Goal: Information Seeking & Learning: Learn about a topic

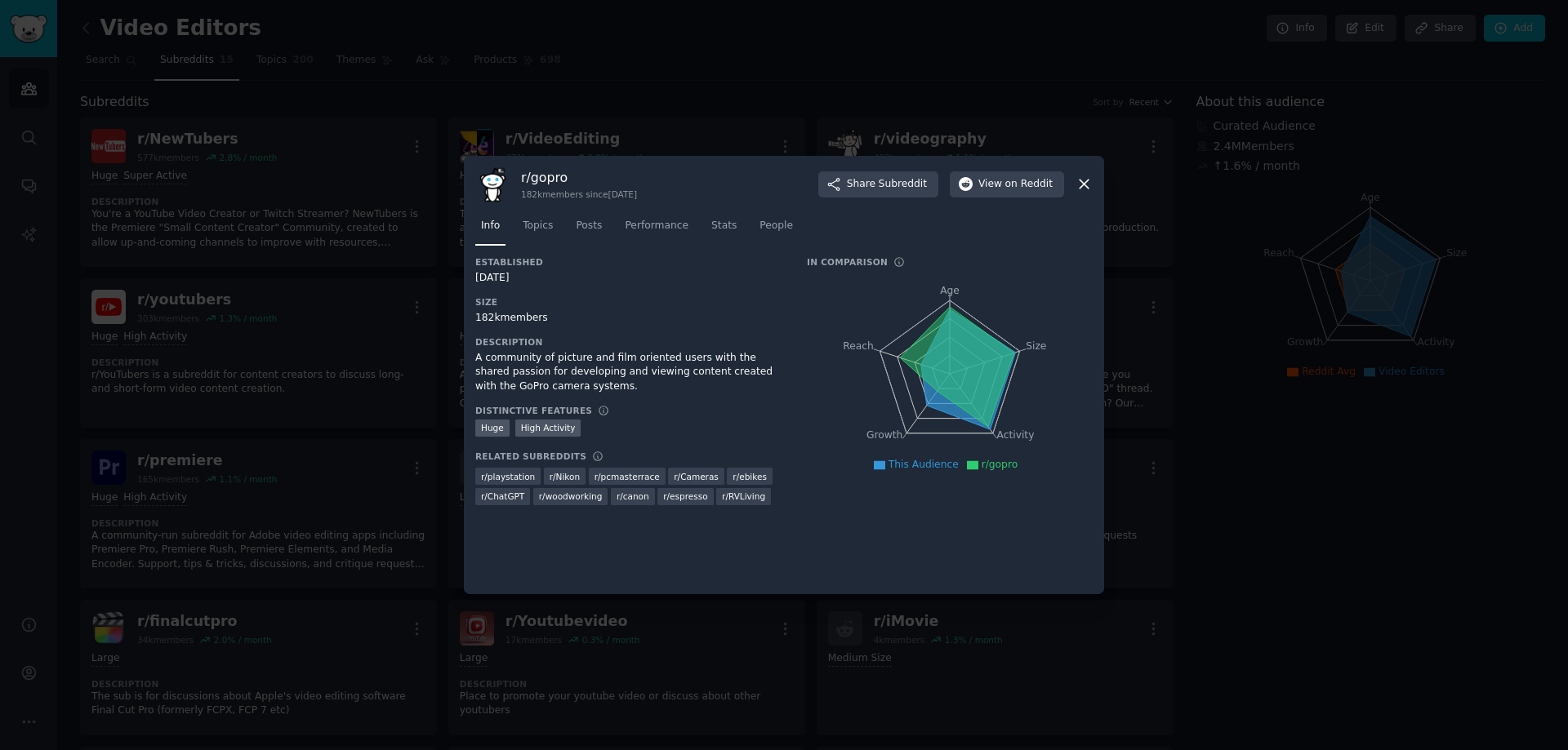
click at [1086, 184] on icon at bounding box center [1084, 185] width 9 height 9
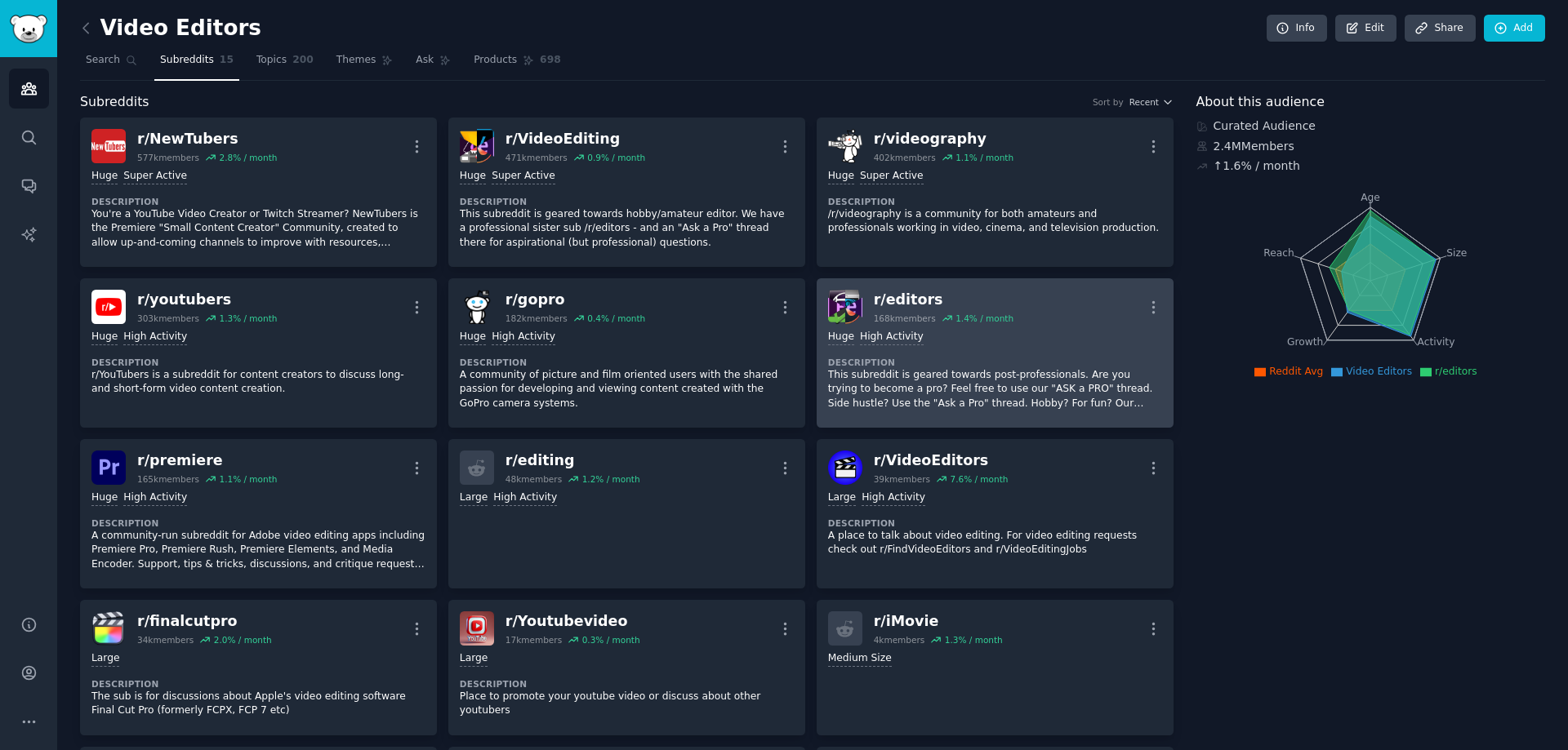
click at [907, 296] on div "r/ editors" at bounding box center [943, 299] width 139 height 21
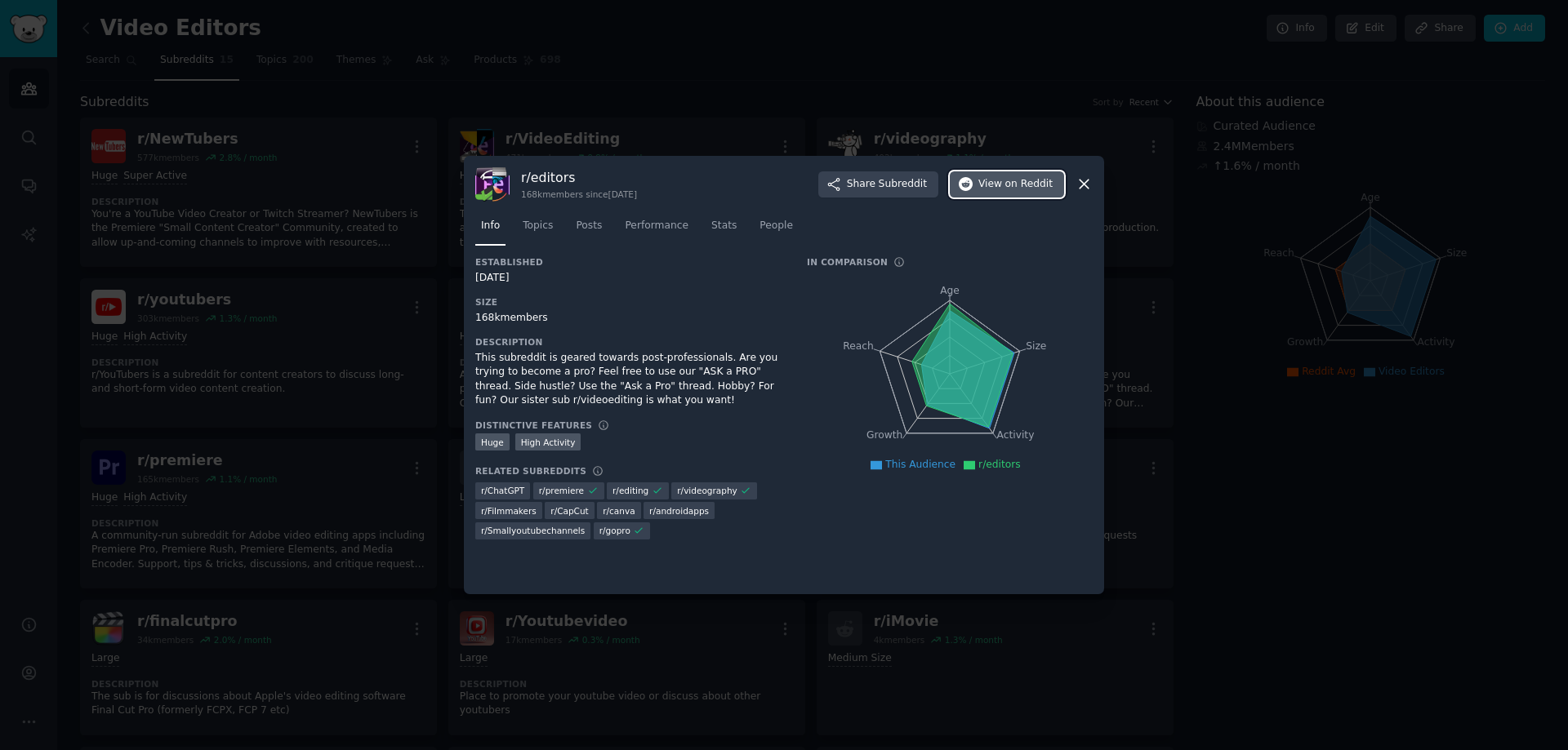
click at [999, 179] on span "View on Reddit" at bounding box center [1015, 184] width 74 height 15
click at [1081, 182] on icon at bounding box center [1084, 184] width 17 height 17
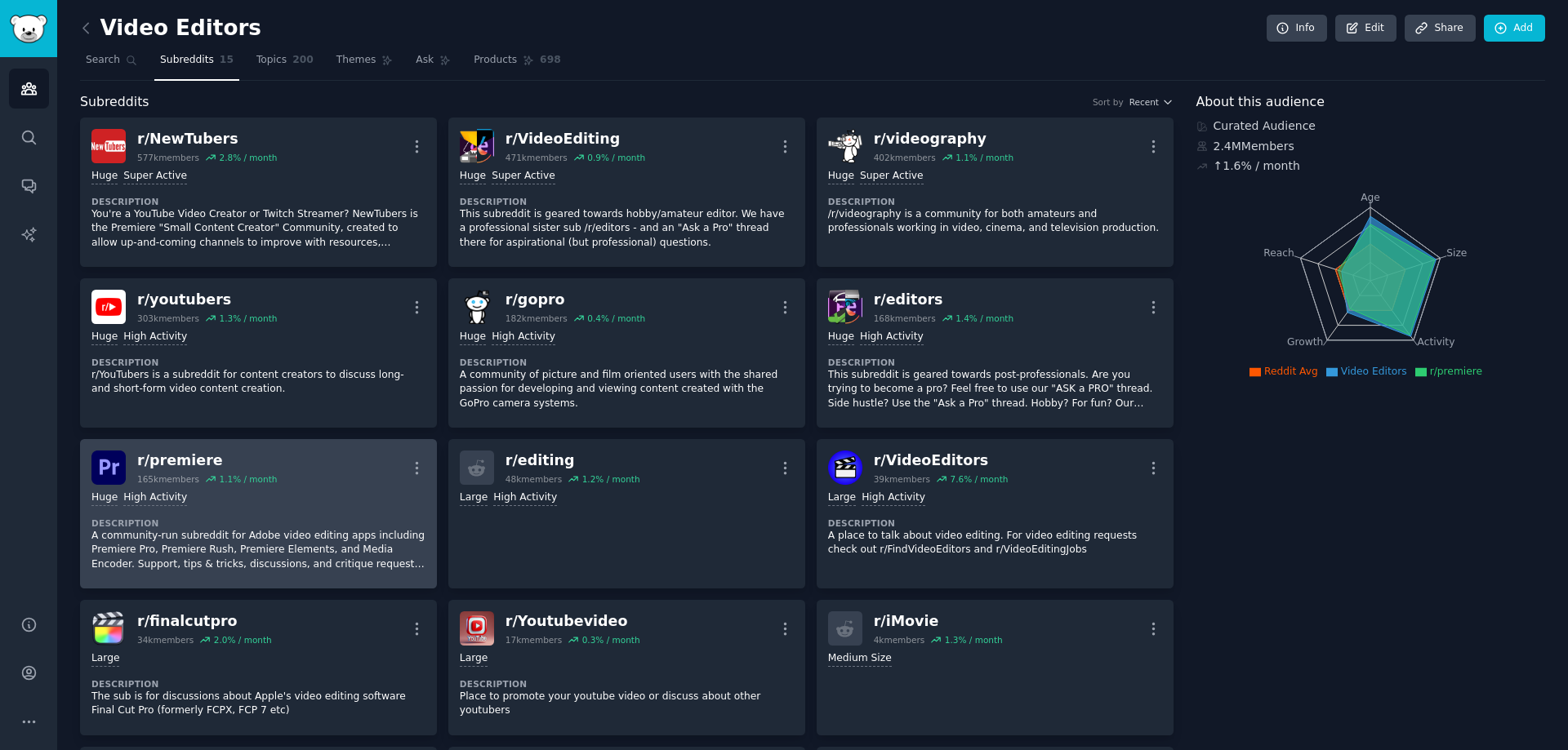
drag, startPoint x: 199, startPoint y: 455, endPoint x: 177, endPoint y: 462, distance: 23.1
click at [177, 462] on div "r/ premiere" at bounding box center [207, 460] width 139 height 21
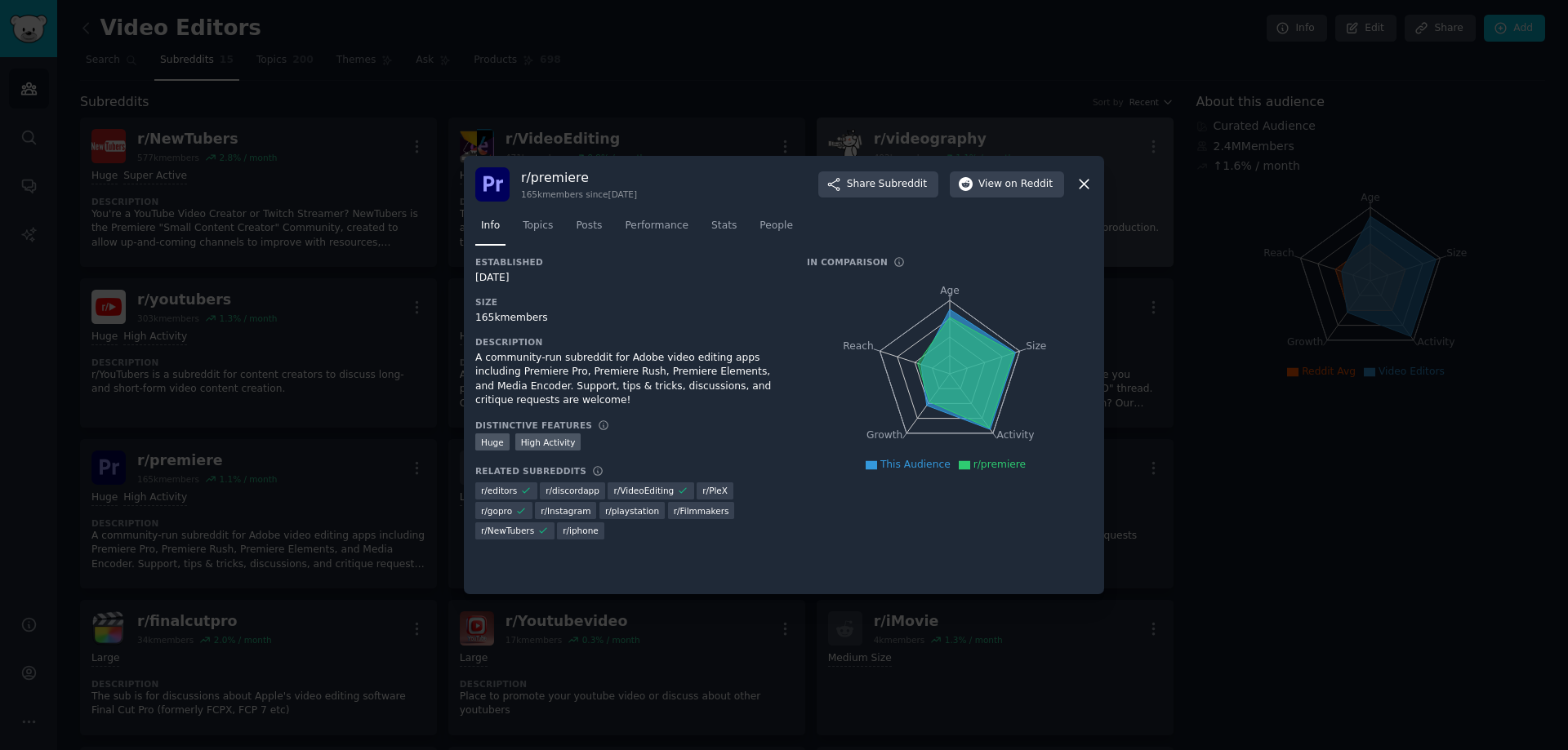
click at [1089, 185] on icon at bounding box center [1084, 184] width 17 height 17
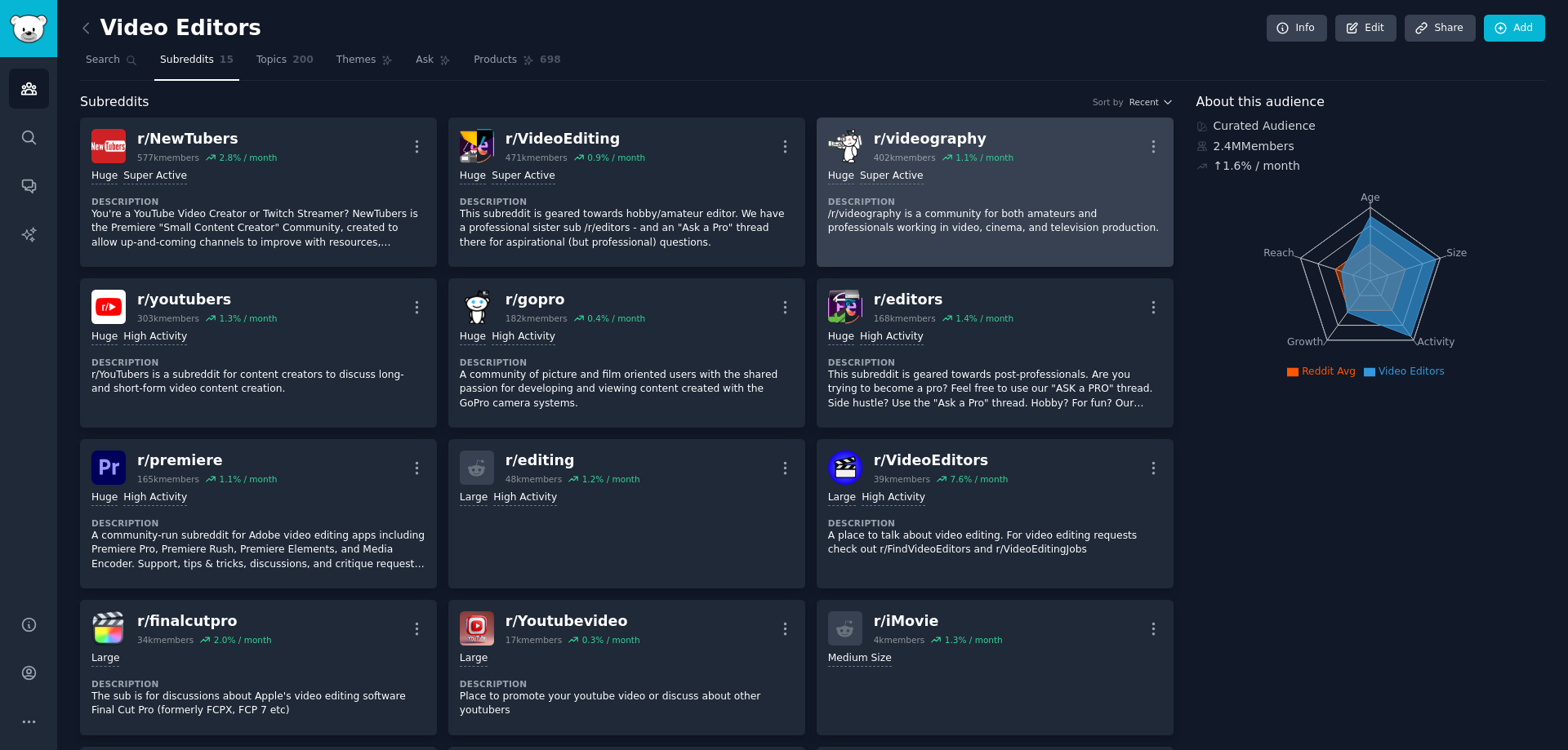
click at [1084, 181] on div "Huge Super Active" at bounding box center [996, 177] width 334 height 16
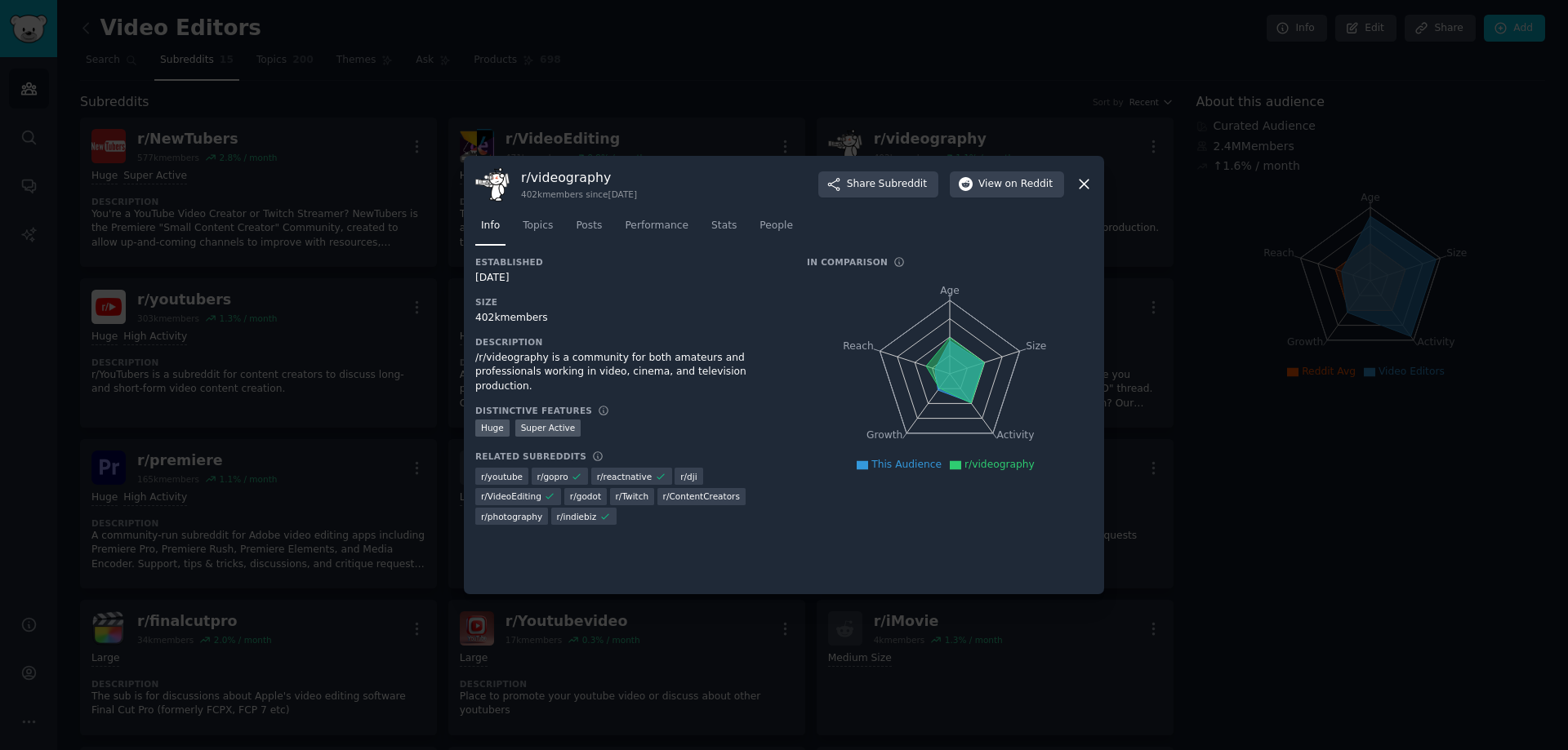
click at [1081, 181] on icon at bounding box center [1084, 185] width 9 height 9
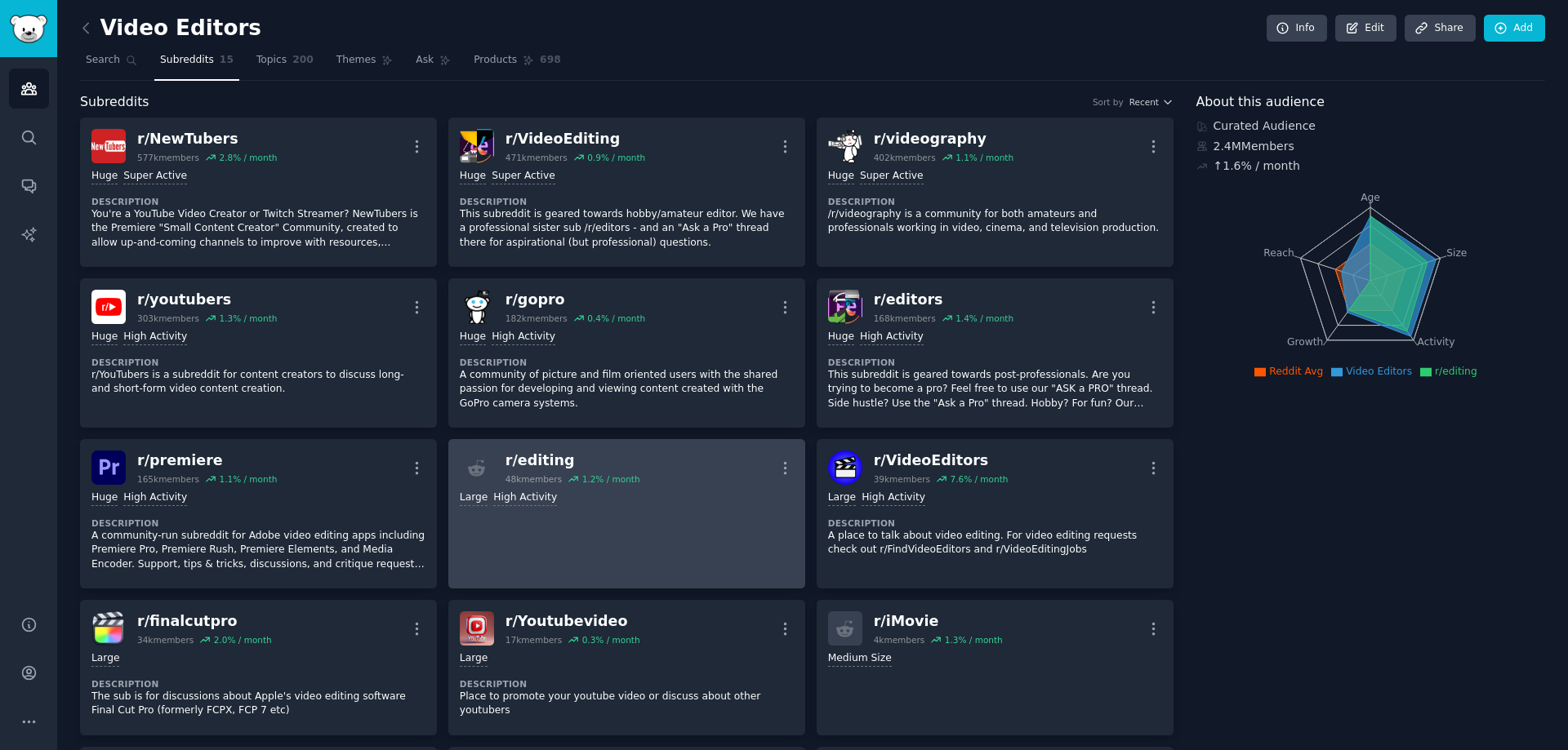
click at [538, 459] on div "r/ editing" at bounding box center [572, 460] width 134 height 21
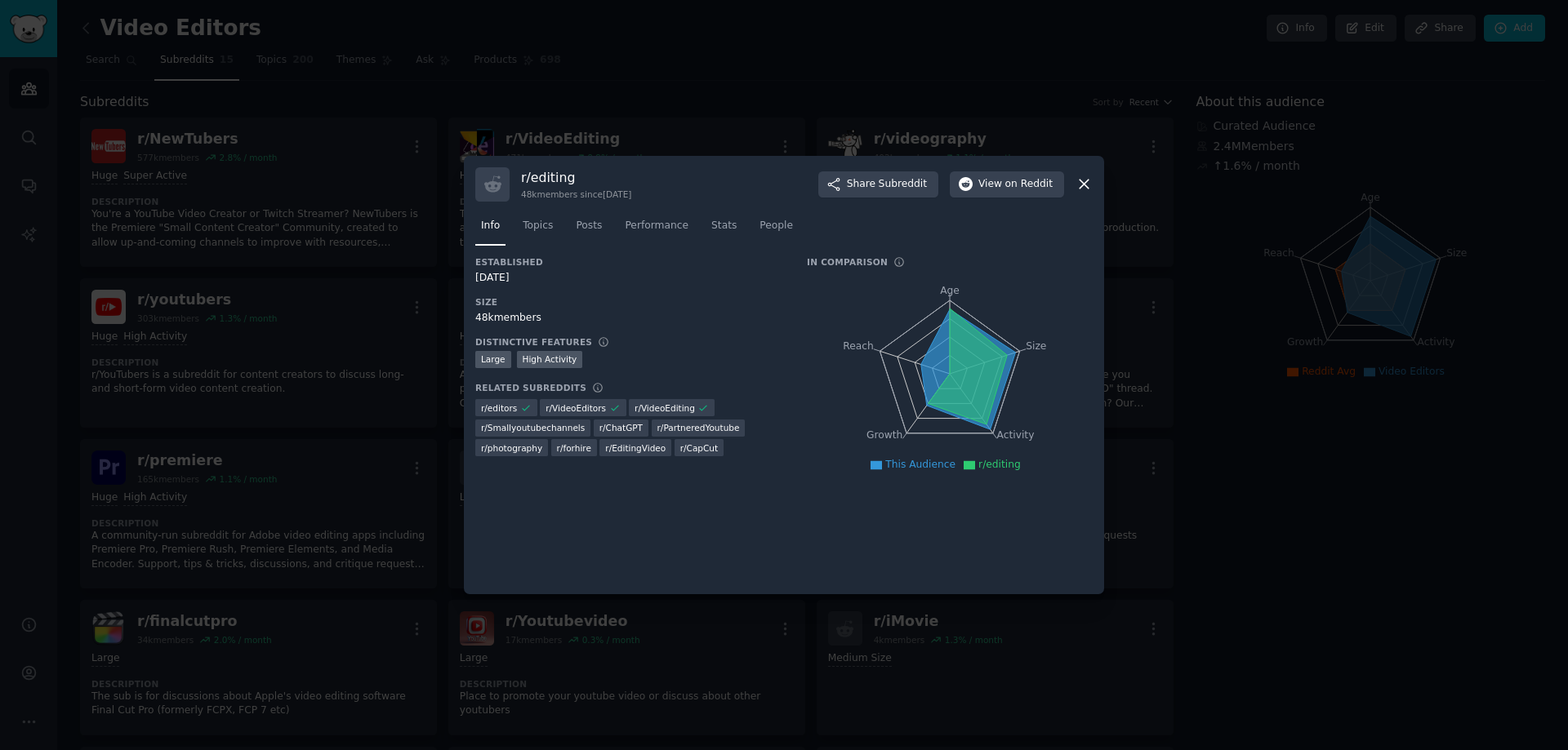
click at [1084, 183] on icon at bounding box center [1084, 185] width 9 height 9
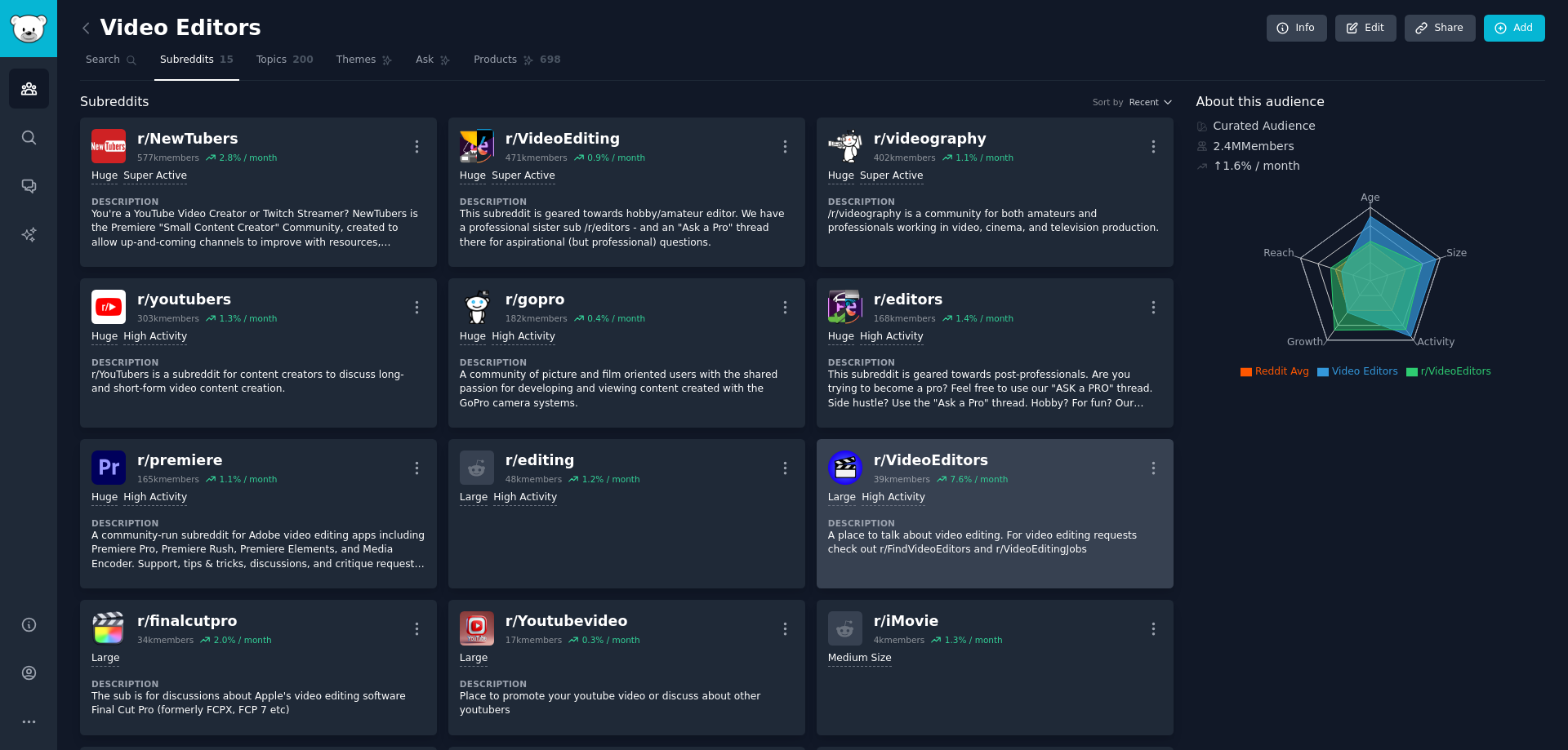
click at [941, 462] on div "r/ VideoEditors" at bounding box center [941, 460] width 134 height 21
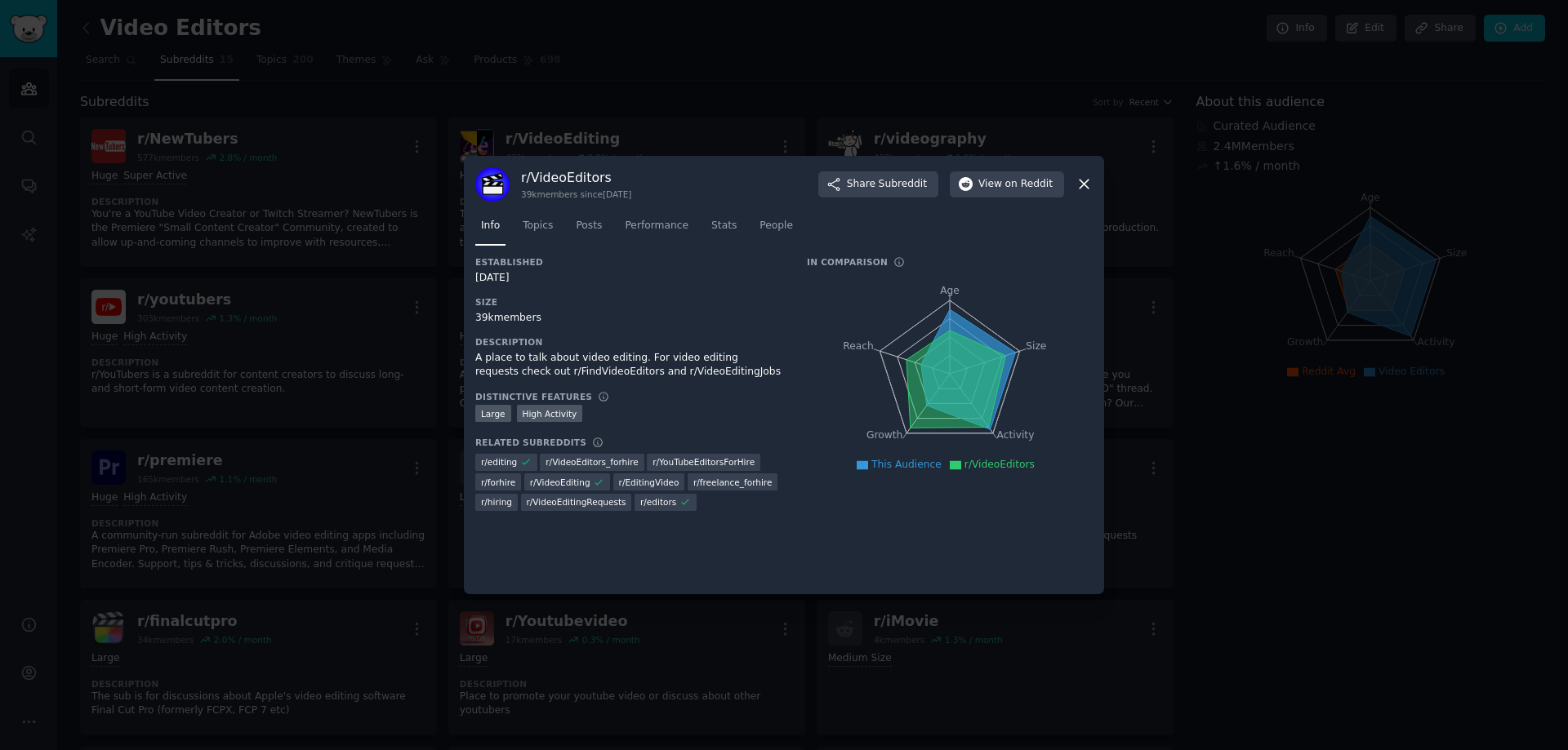
click at [1087, 179] on icon at bounding box center [1084, 184] width 17 height 17
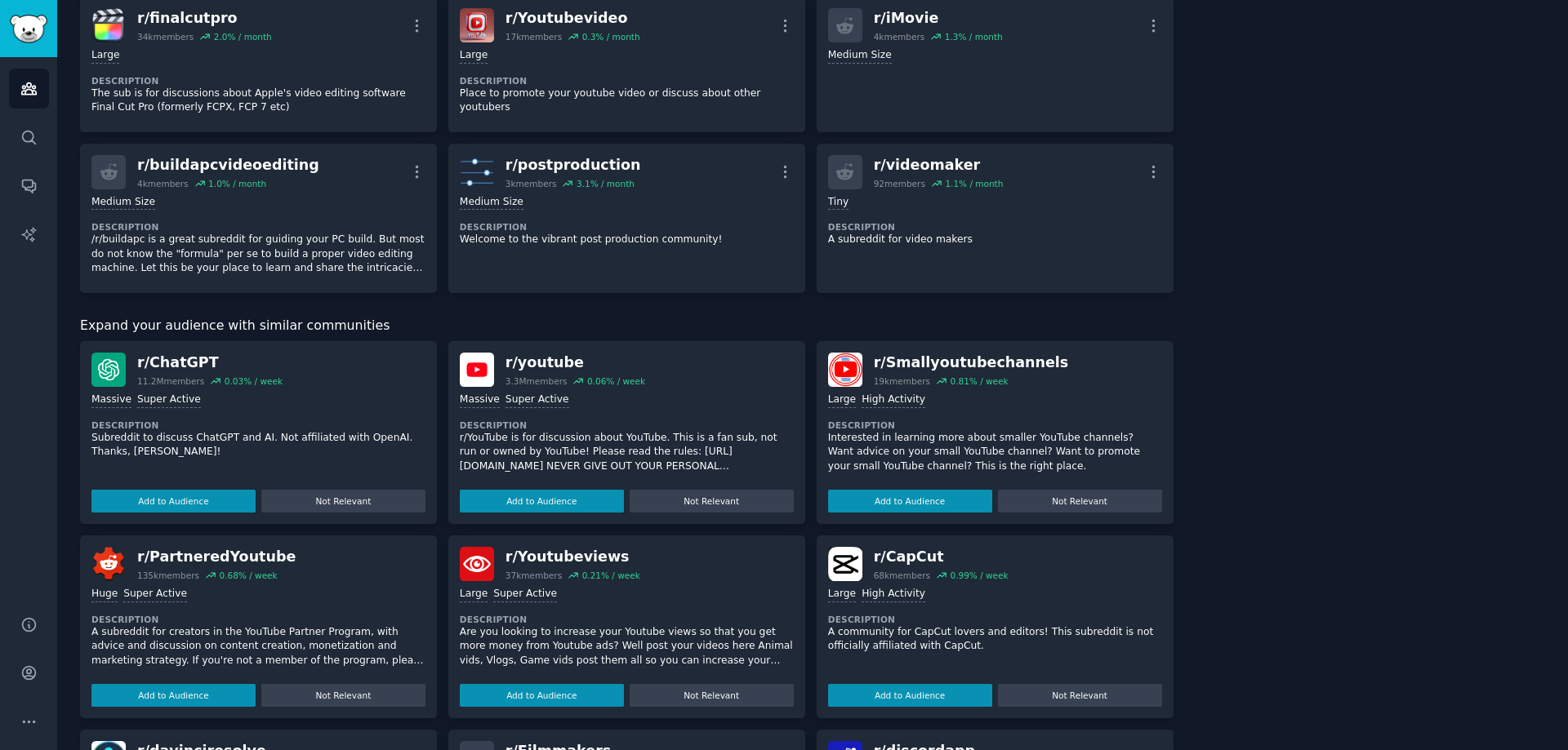
scroll to position [653, 0]
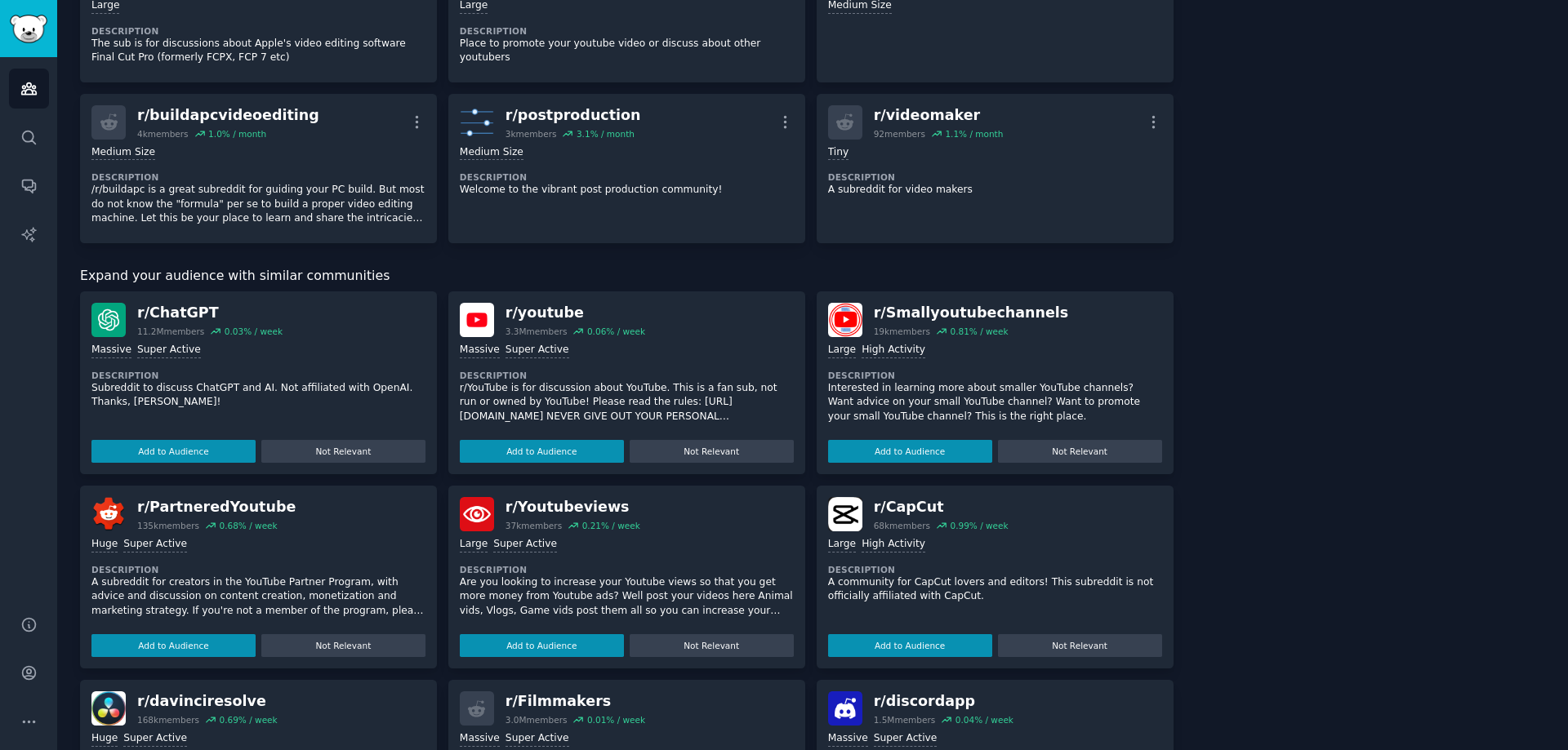
click at [526, 316] on div "r/ youtube" at bounding box center [574, 313] width 139 height 21
drag, startPoint x: 532, startPoint y: 316, endPoint x: 507, endPoint y: 318, distance: 25.1
click at [507, 318] on div "r/ youtube" at bounding box center [574, 313] width 139 height 21
click at [472, 312] on img at bounding box center [477, 320] width 35 height 35
click at [555, 312] on div "r/ youtube" at bounding box center [574, 313] width 139 height 21
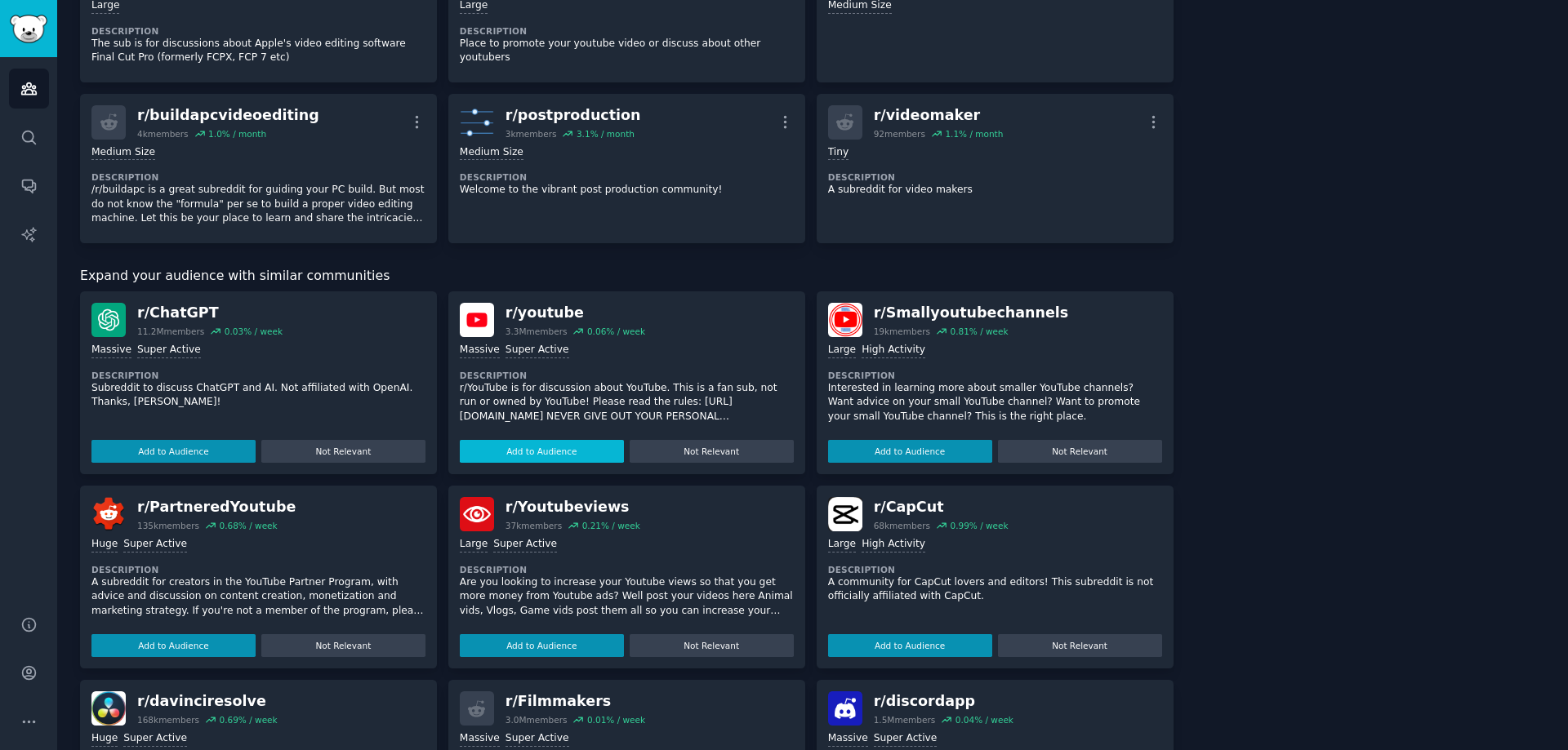
click at [570, 448] on button "Add to Audience" at bounding box center [542, 451] width 164 height 23
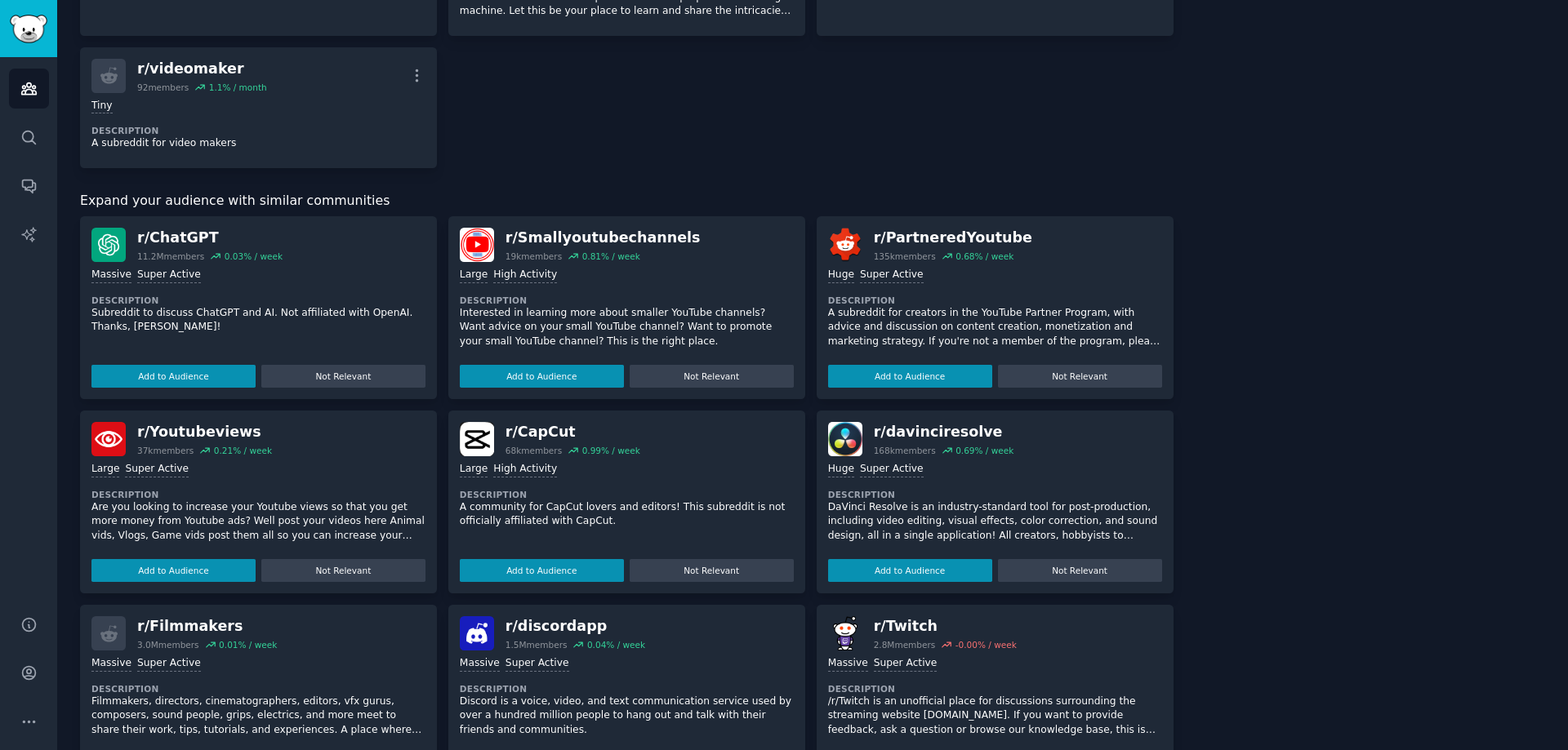
scroll to position [965, 0]
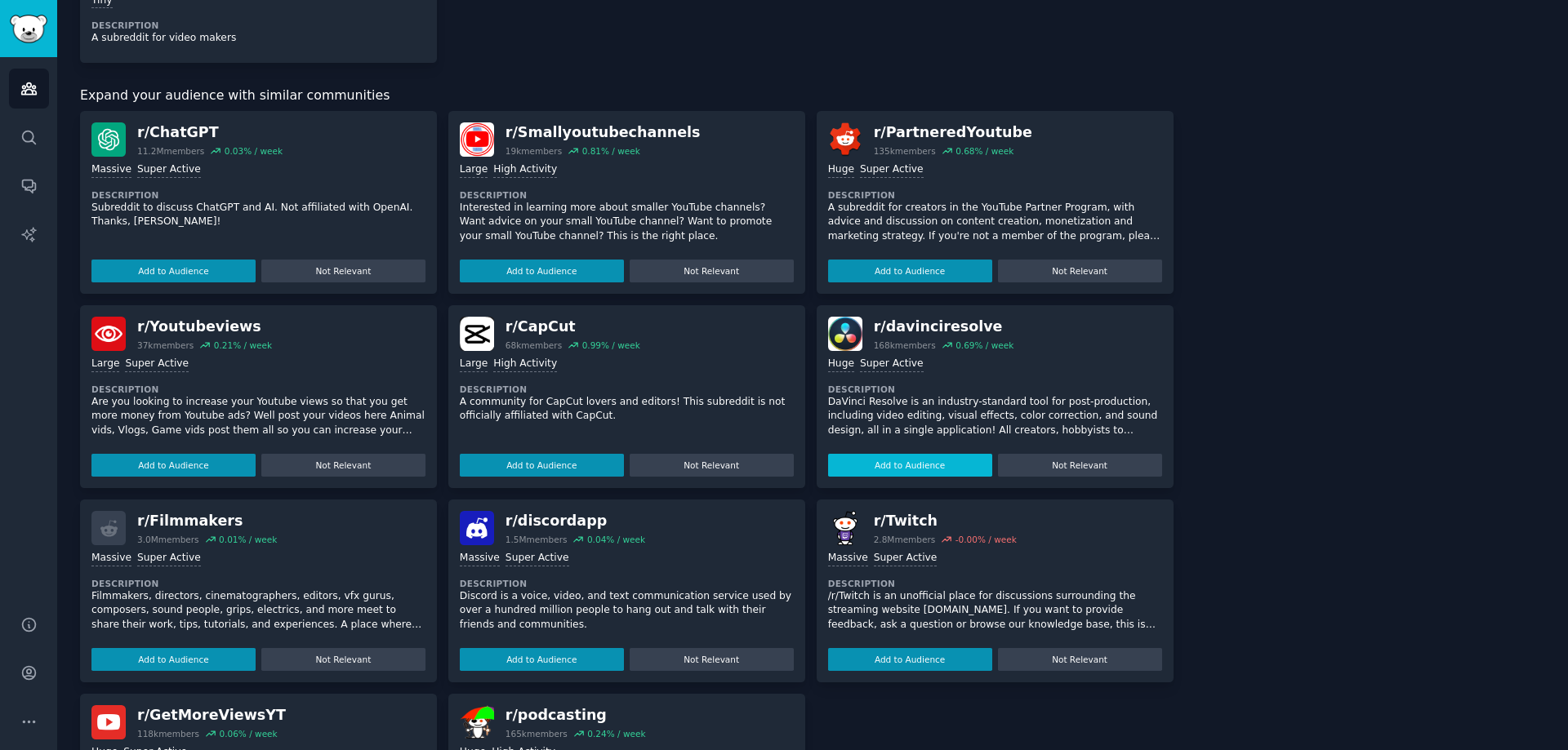
click at [923, 454] on button "Add to Audience" at bounding box center [911, 464] width 164 height 23
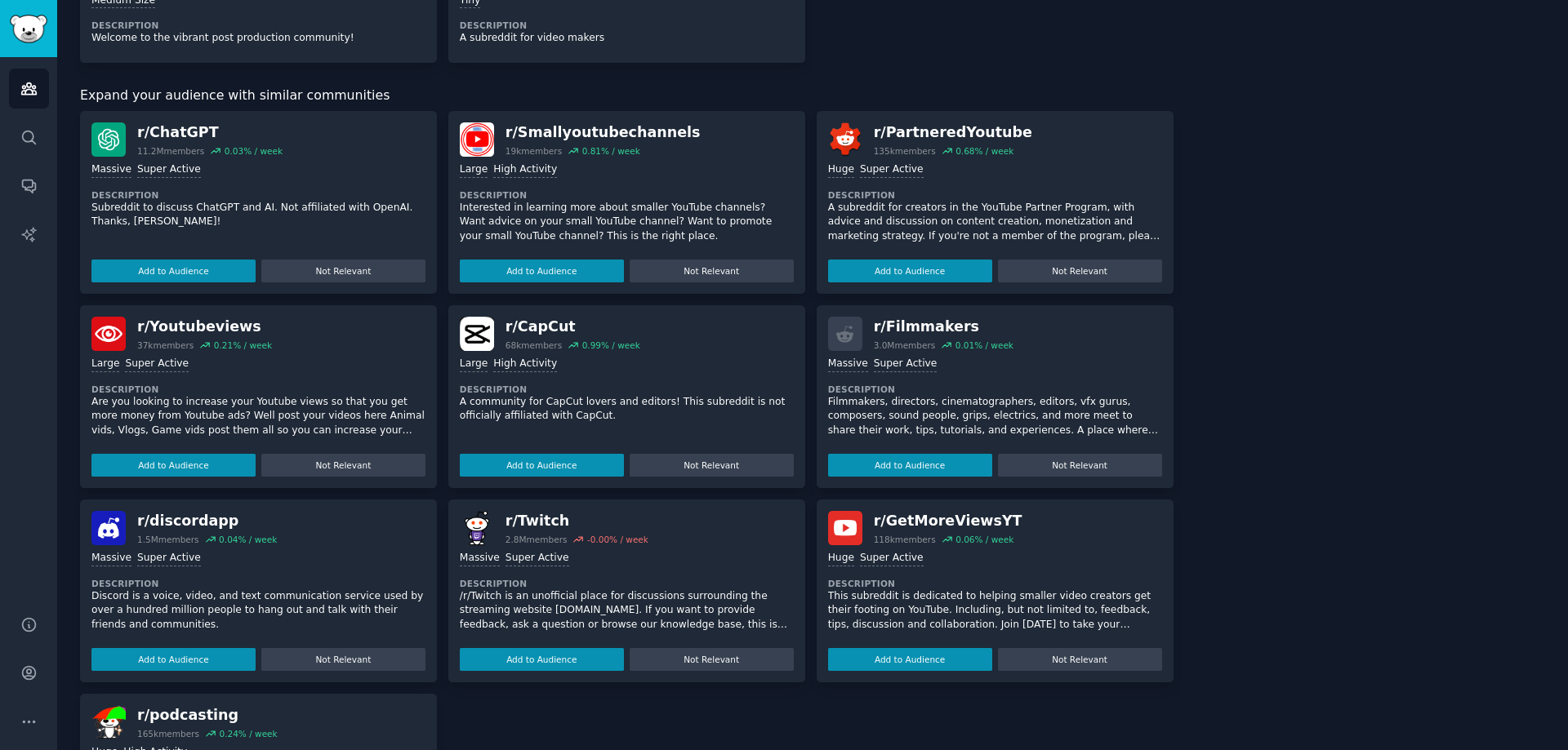
scroll to position [979, 0]
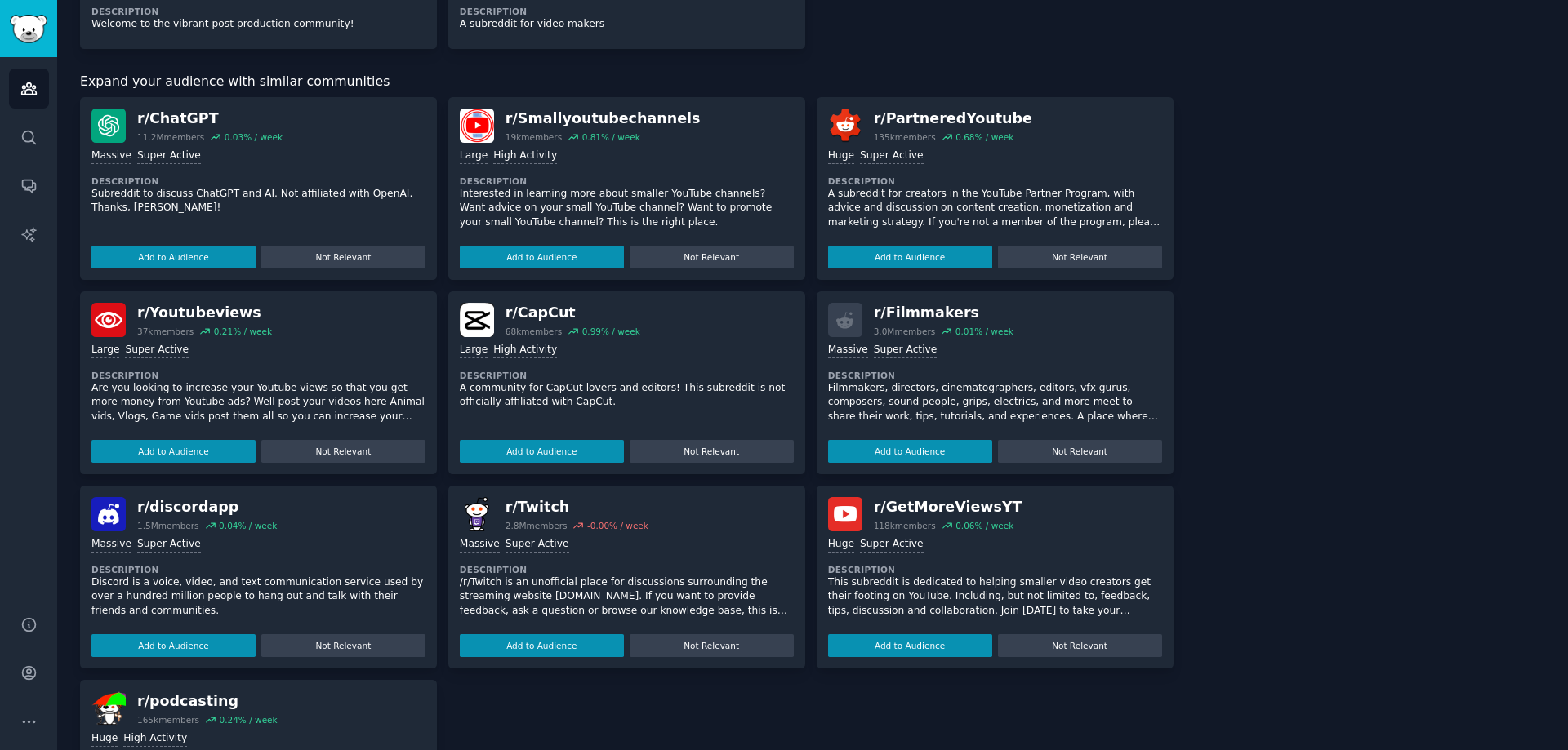
click at [923, 450] on button "Add to Audience" at bounding box center [911, 451] width 164 height 23
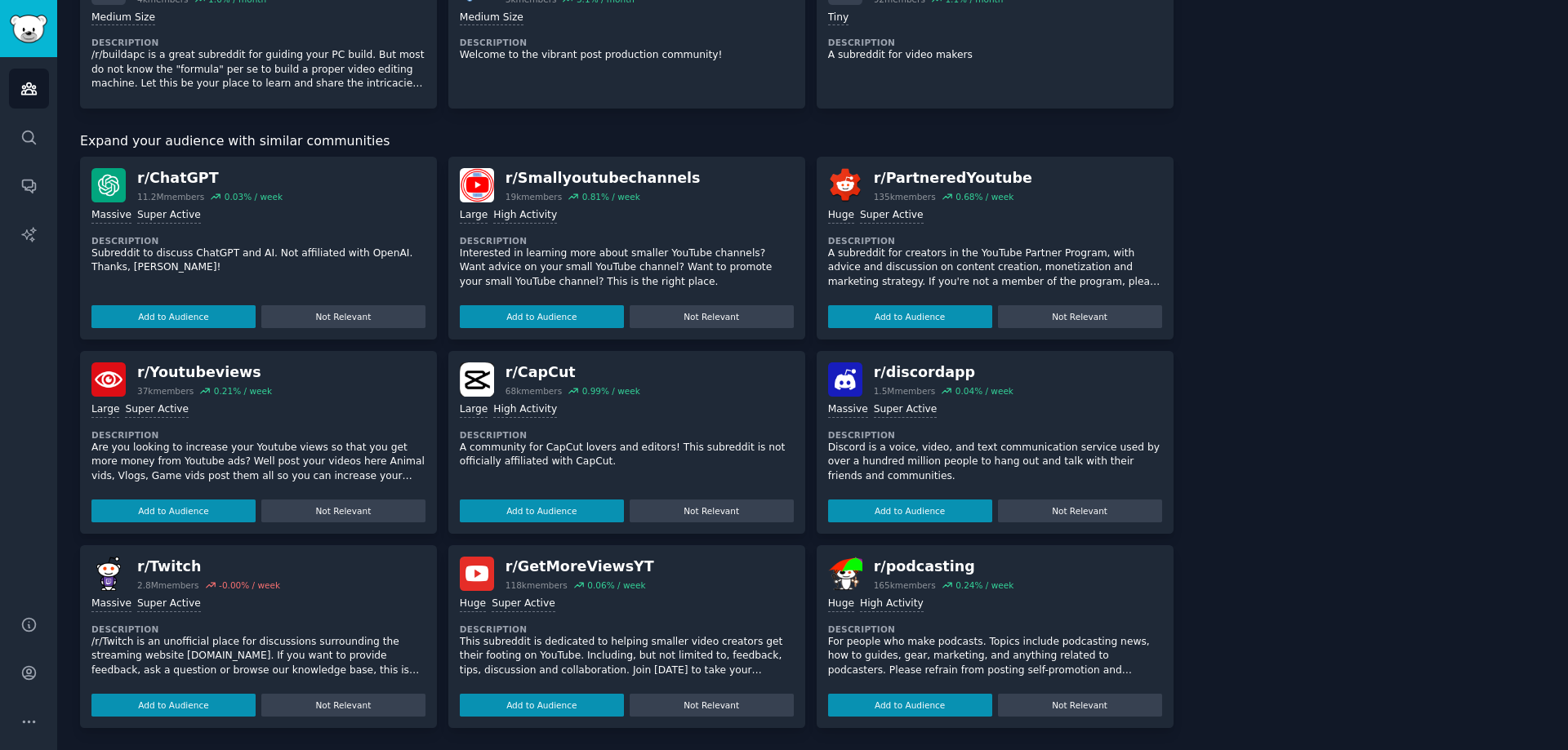
scroll to position [950, 0]
click at [208, 510] on button "Add to Audience" at bounding box center [174, 510] width 164 height 23
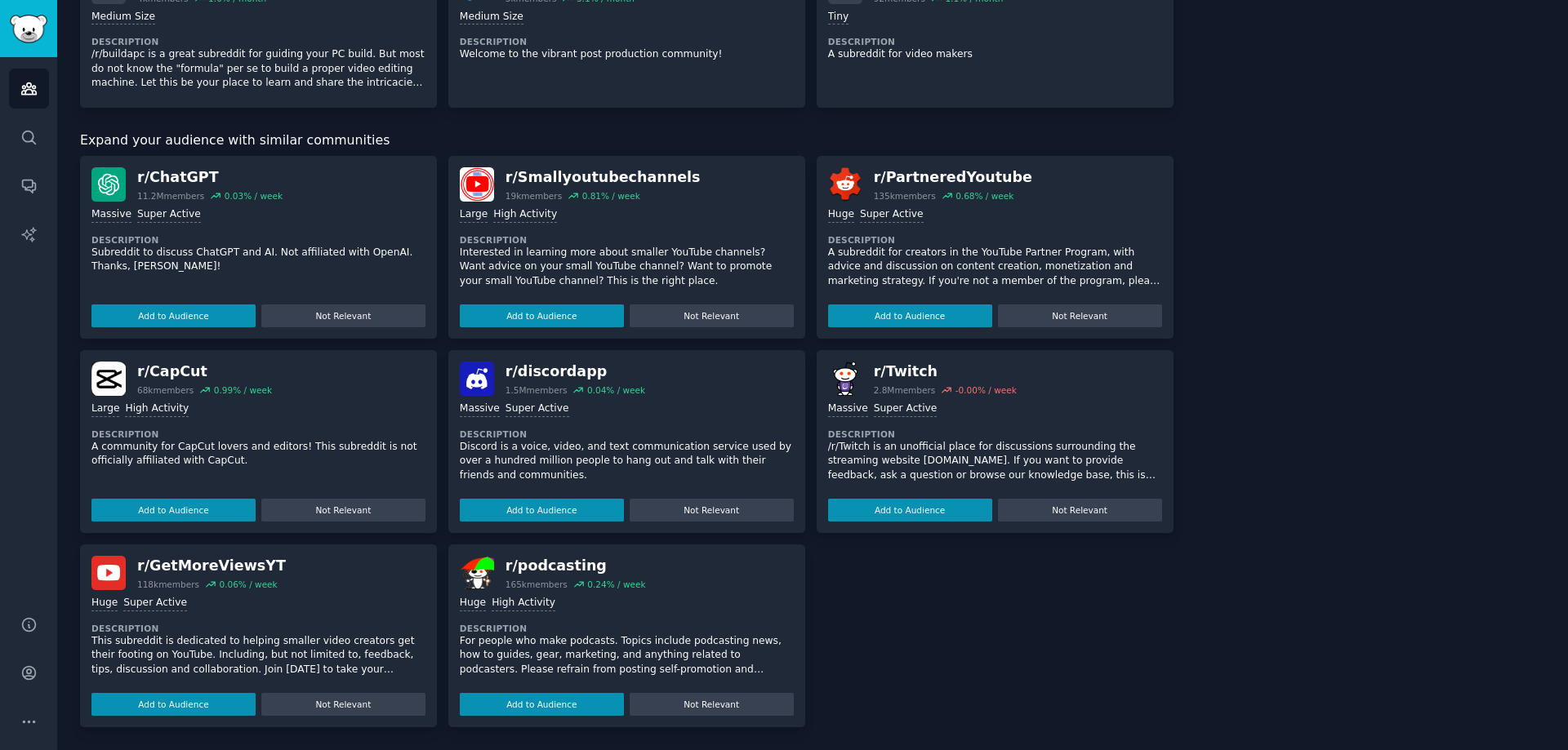
click at [208, 510] on button "Add to Audience" at bounding box center [174, 510] width 164 height 23
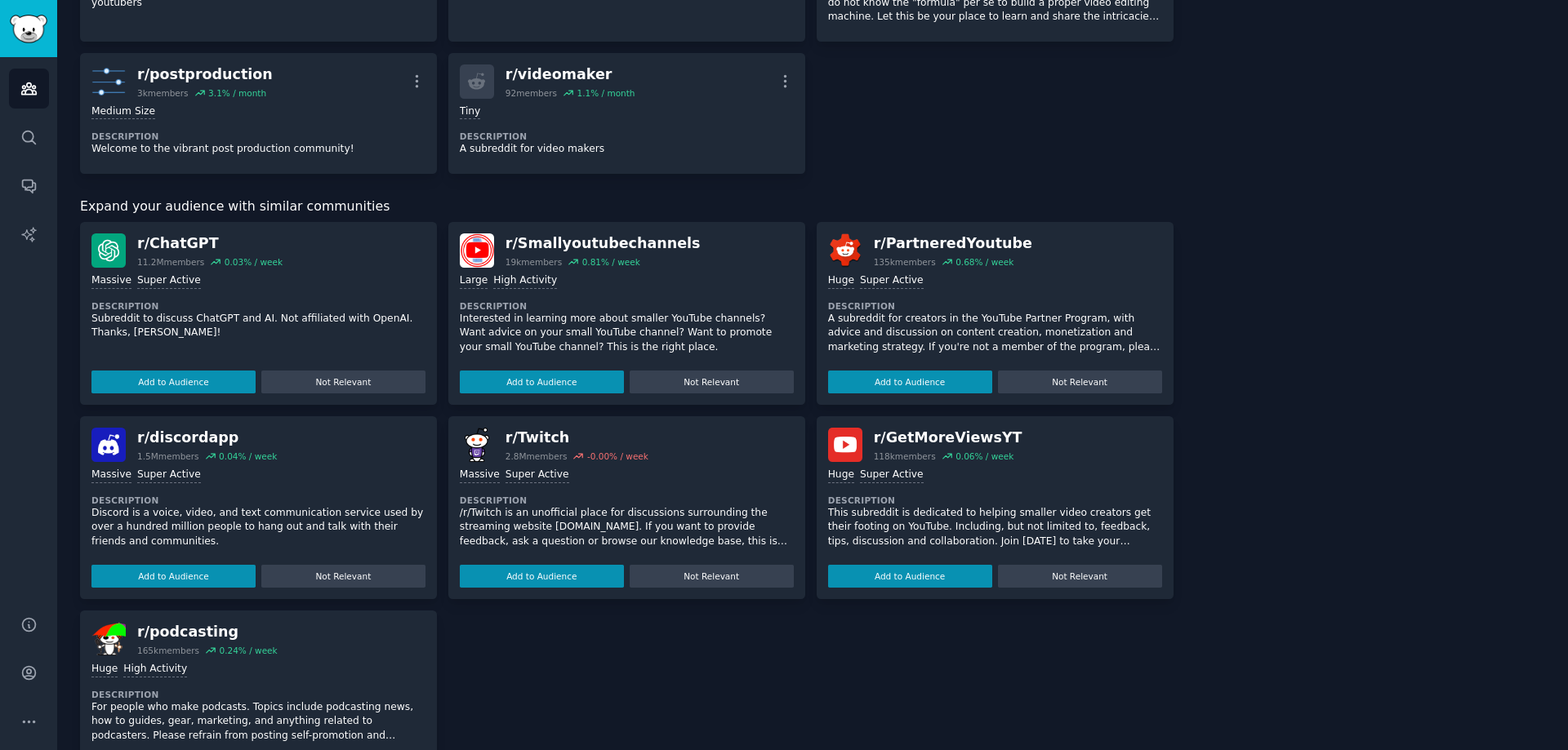
scroll to position [1082, 0]
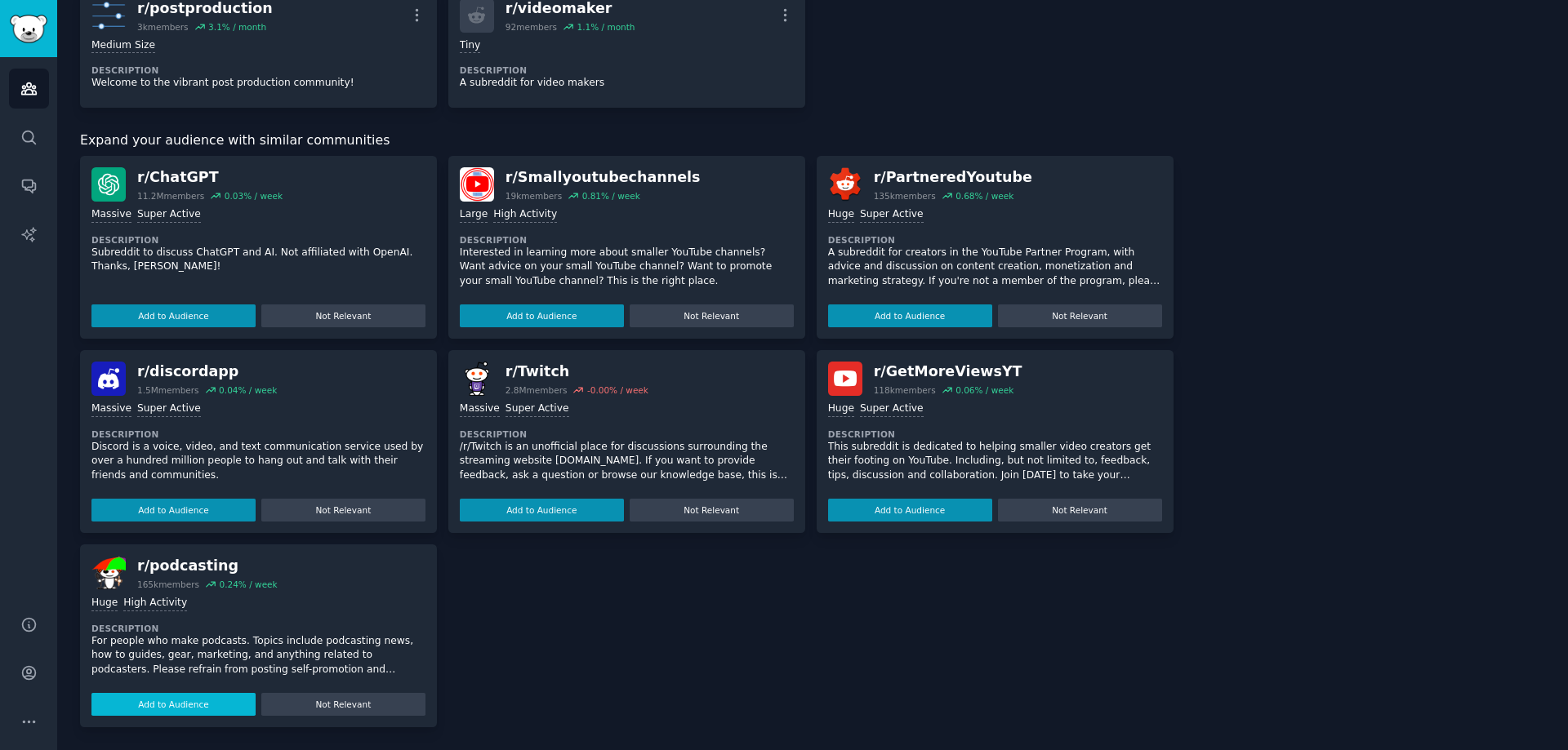
click at [222, 712] on button "Add to Audience" at bounding box center [174, 704] width 164 height 23
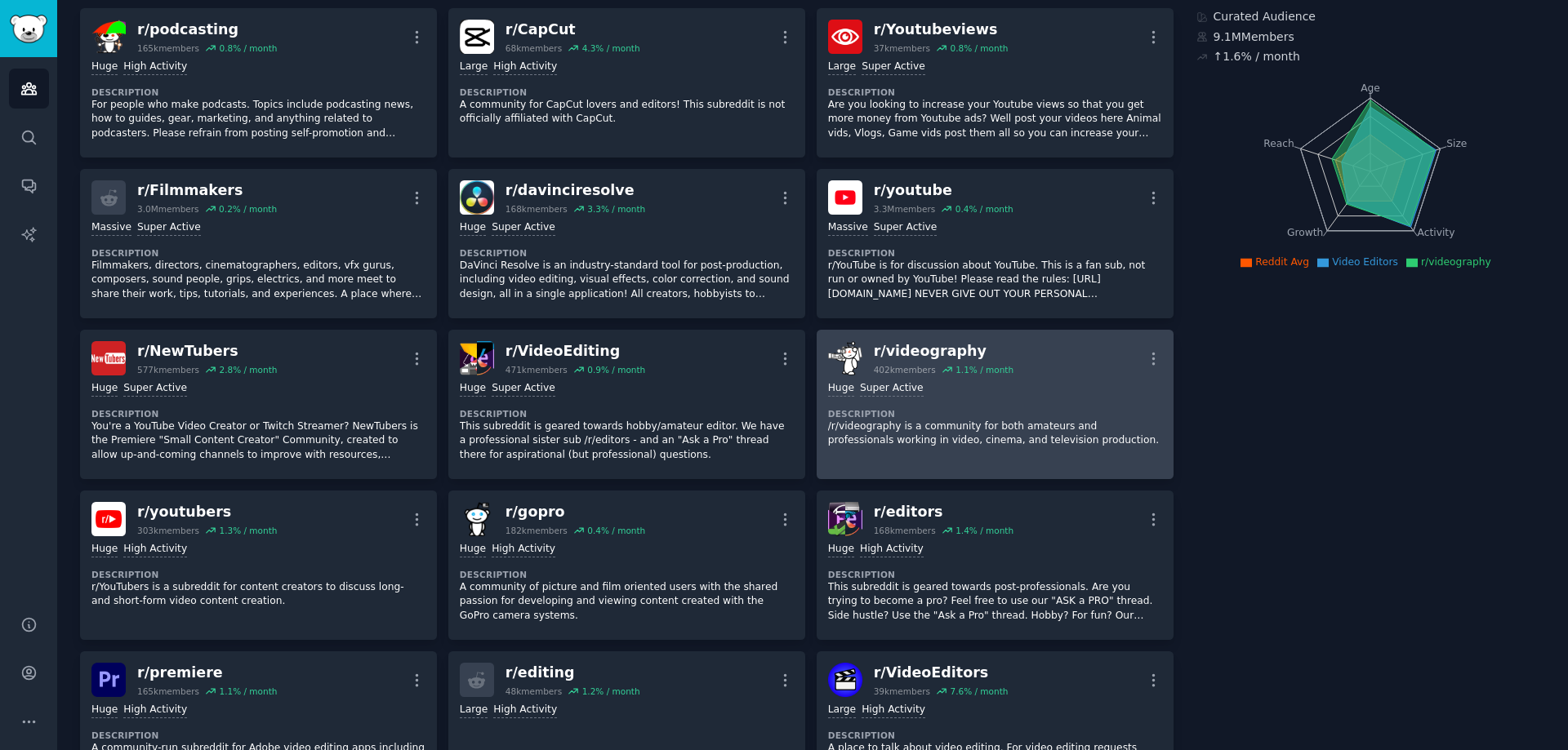
scroll to position [0, 0]
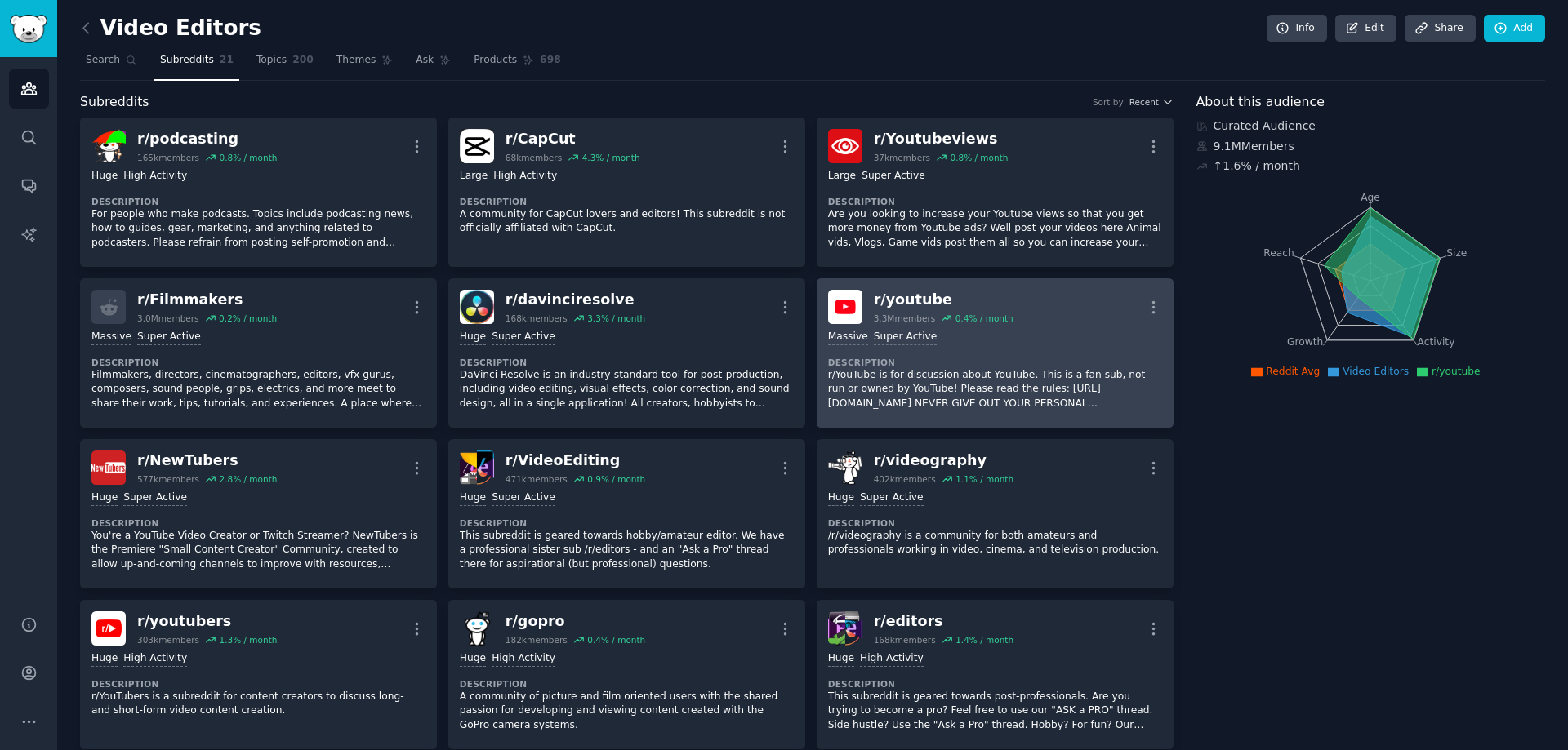
click at [903, 296] on div "r/ youtube" at bounding box center [943, 299] width 139 height 21
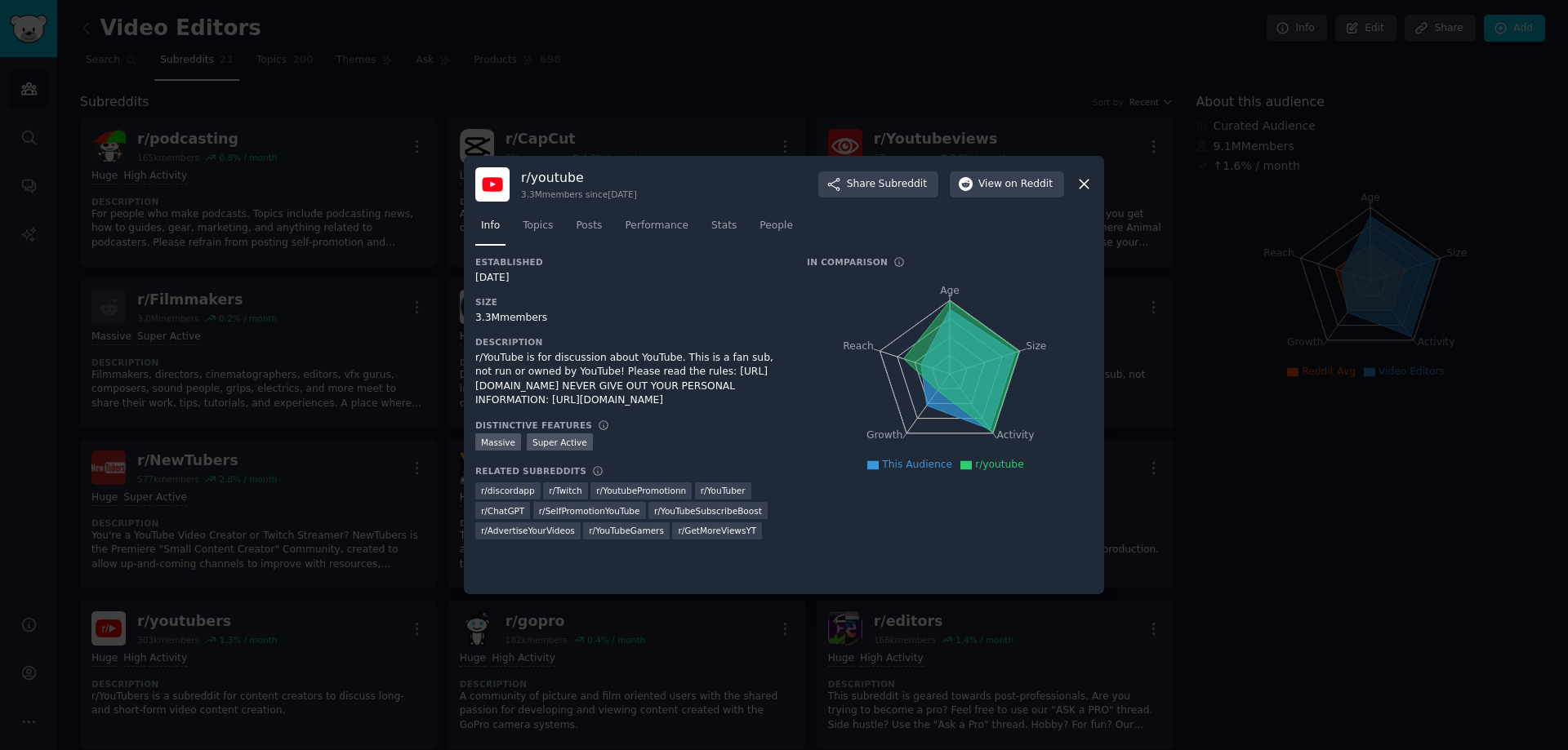
click at [1081, 184] on icon at bounding box center [1084, 184] width 17 height 17
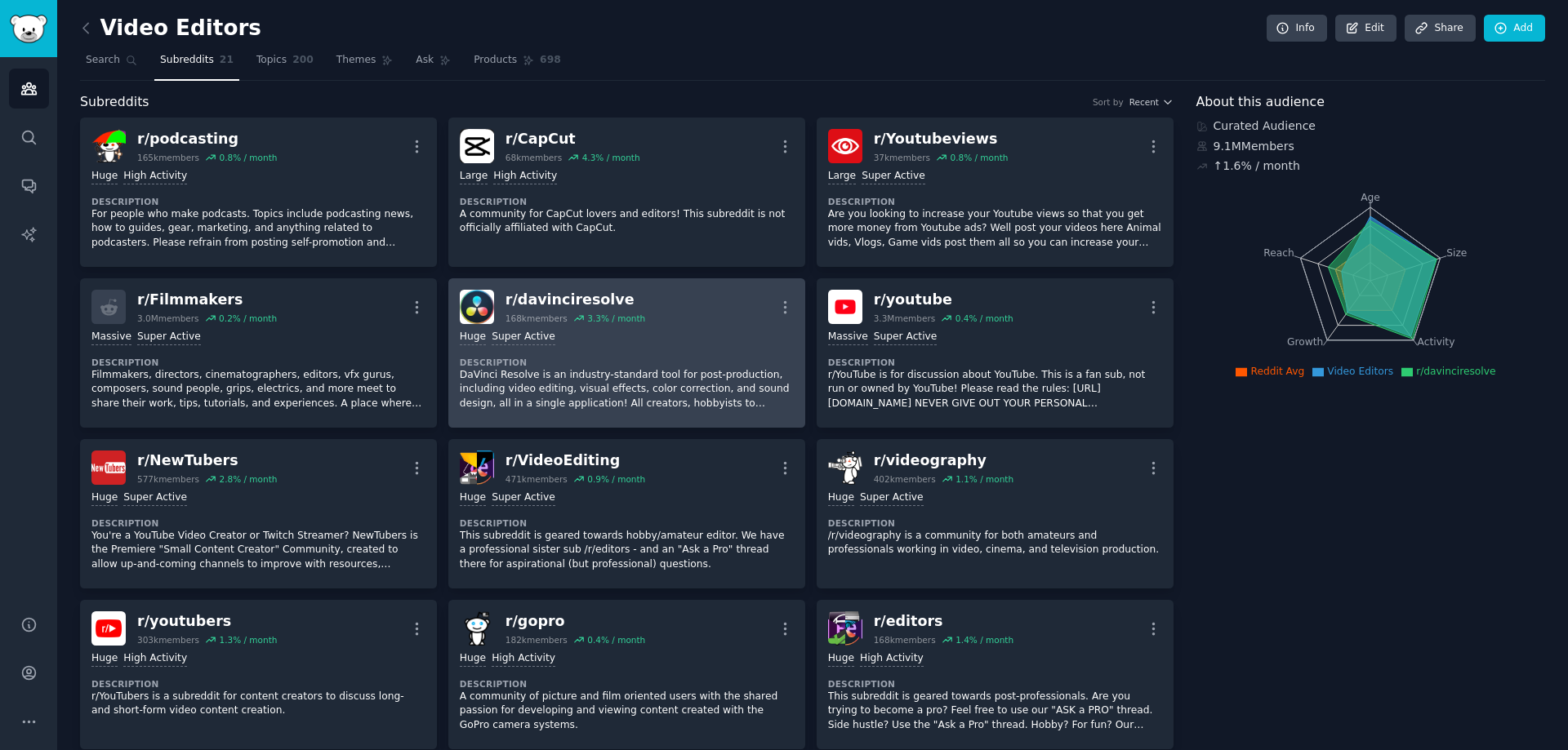
click at [572, 301] on div "r/ davinciresolve" at bounding box center [574, 299] width 139 height 21
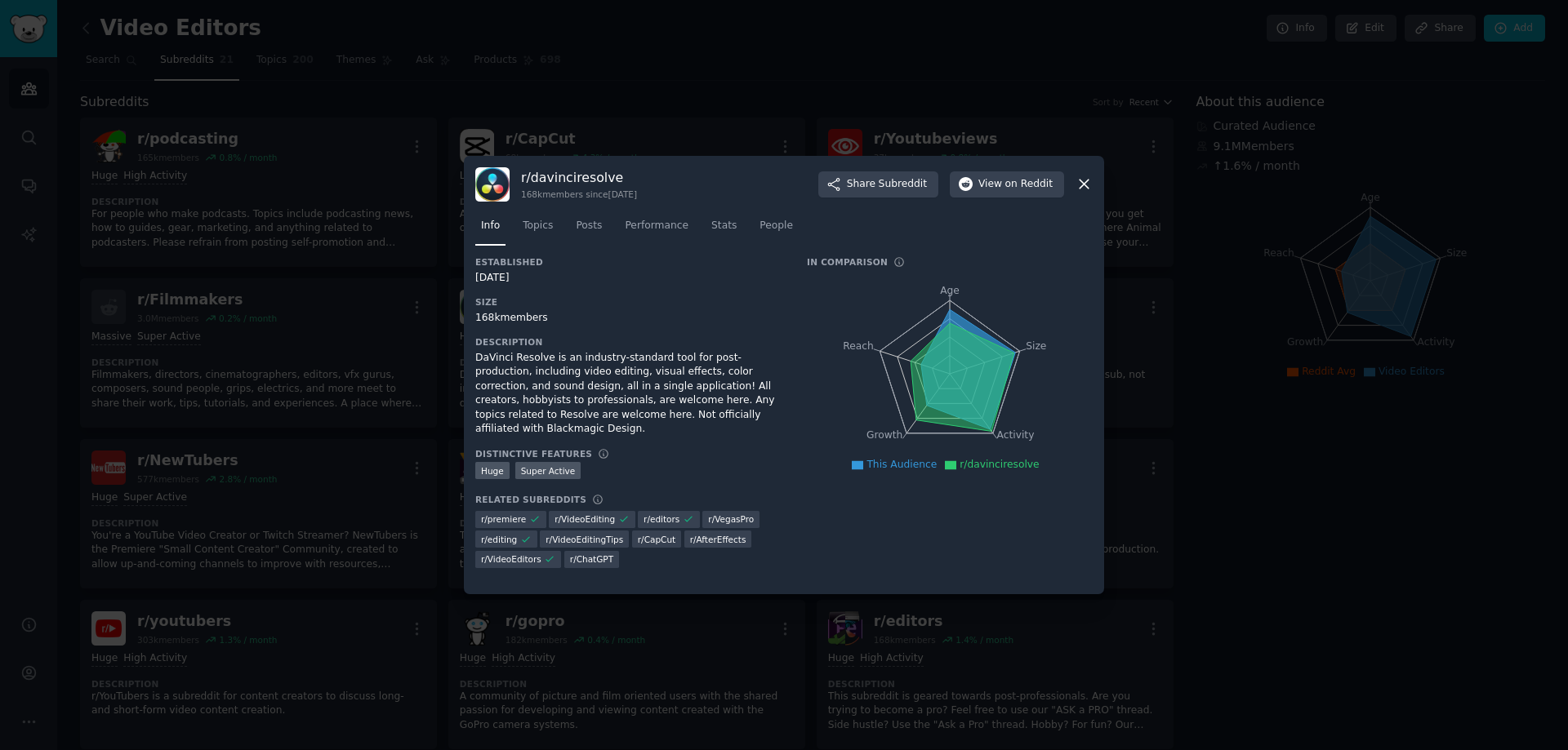
click at [1085, 185] on icon at bounding box center [1084, 185] width 9 height 9
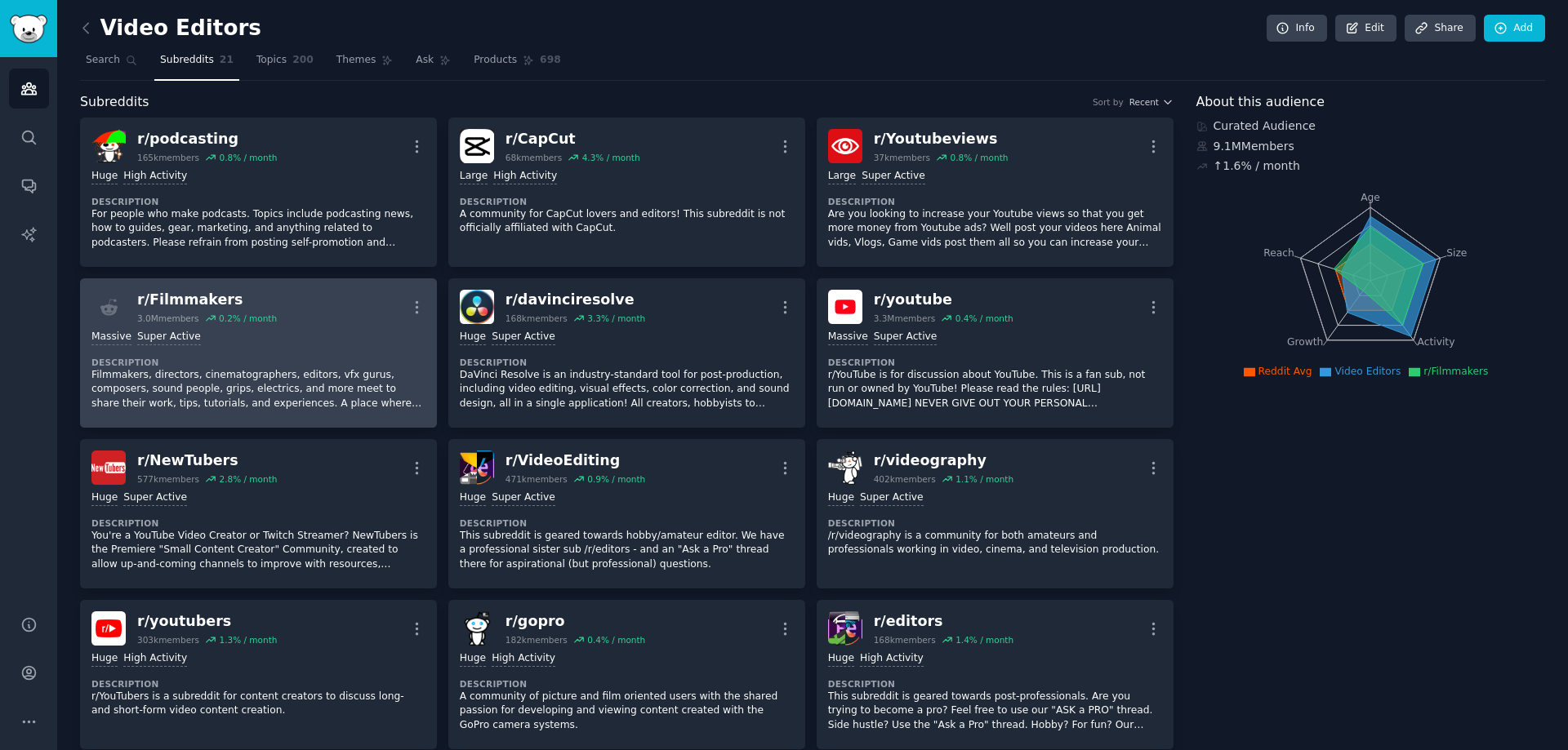
click at [198, 299] on div "r/ Filmmakers" at bounding box center [207, 299] width 139 height 21
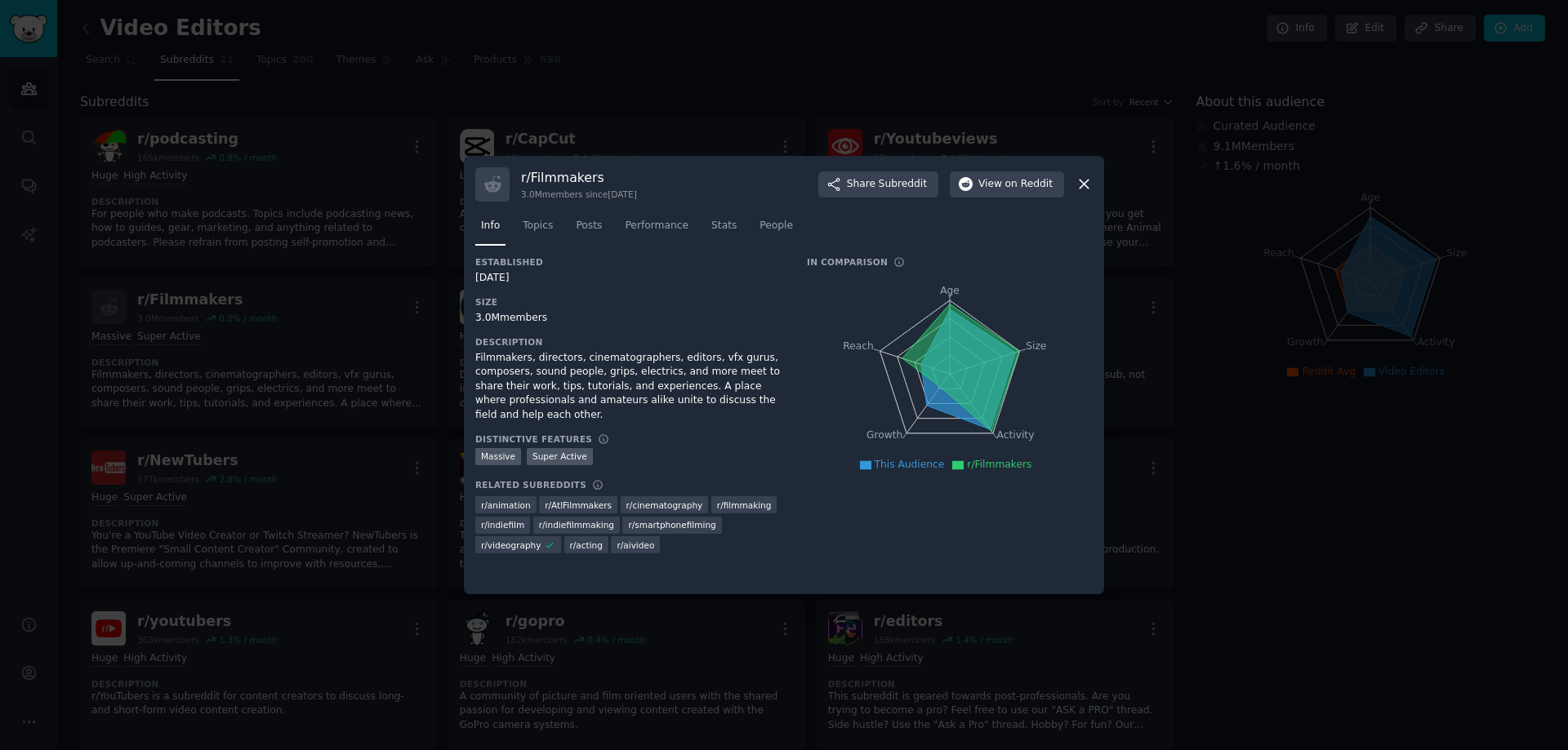
click at [1084, 179] on icon at bounding box center [1084, 184] width 17 height 17
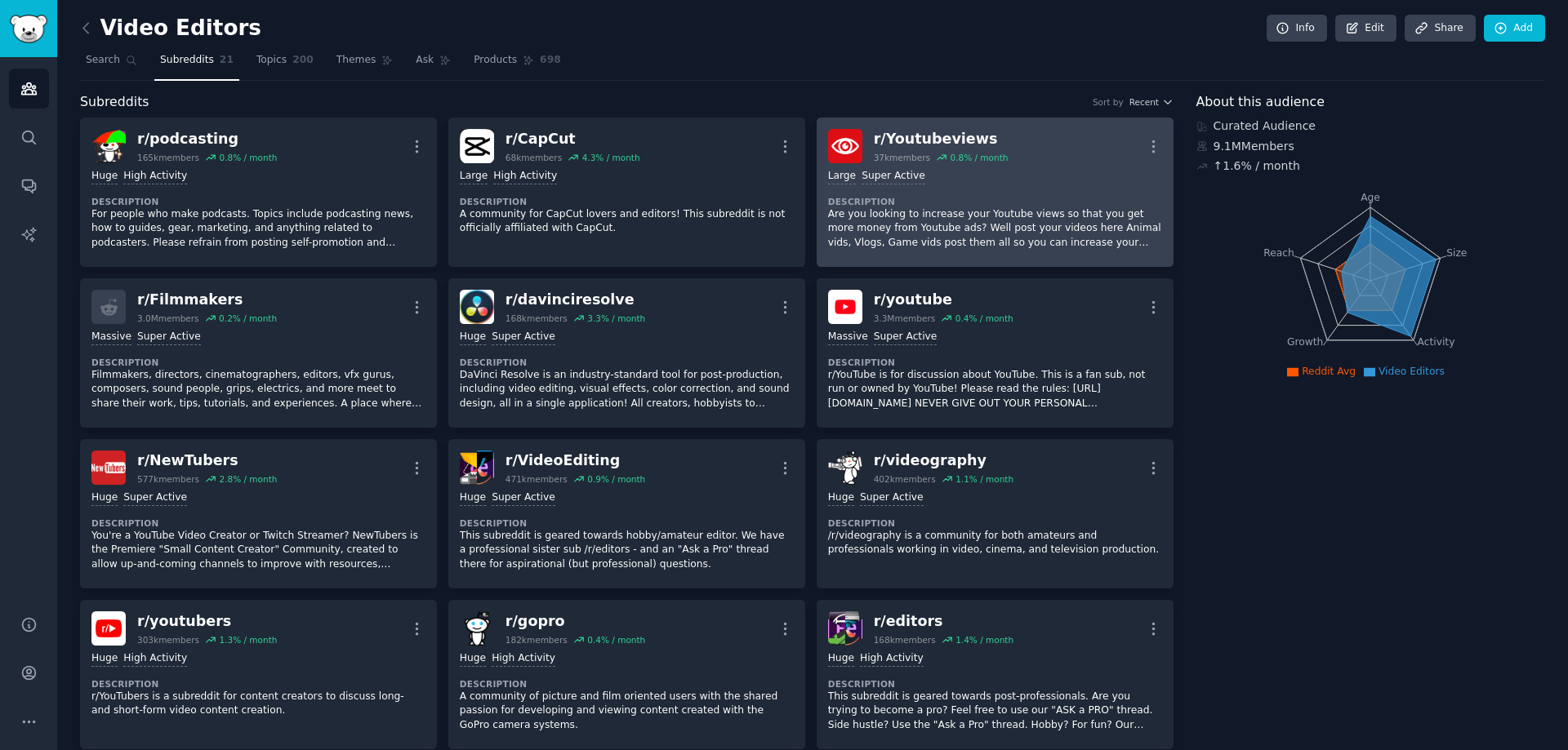
click at [946, 137] on div "r/ Youtubeviews" at bounding box center [941, 139] width 134 height 21
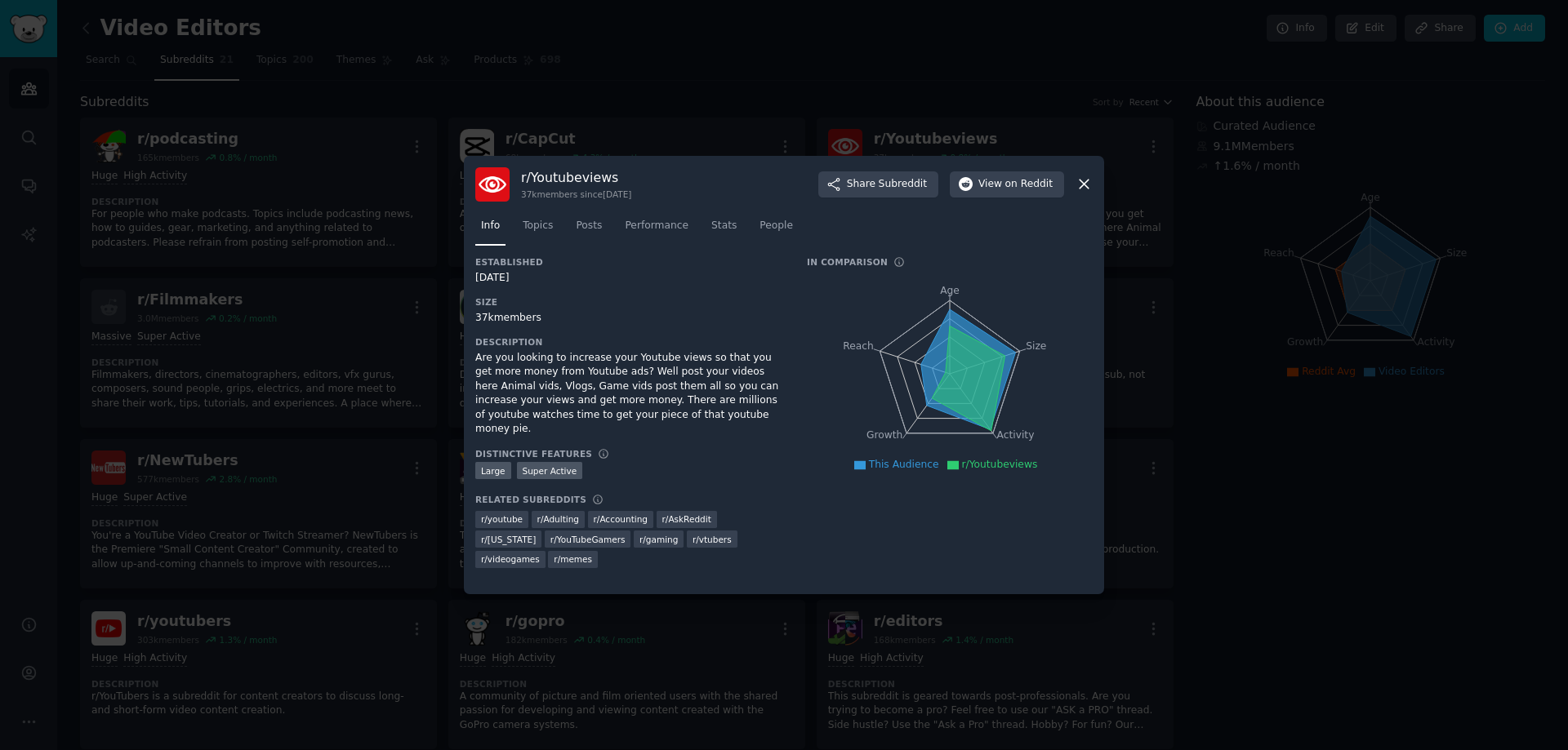
click at [1087, 185] on icon at bounding box center [1084, 184] width 17 height 17
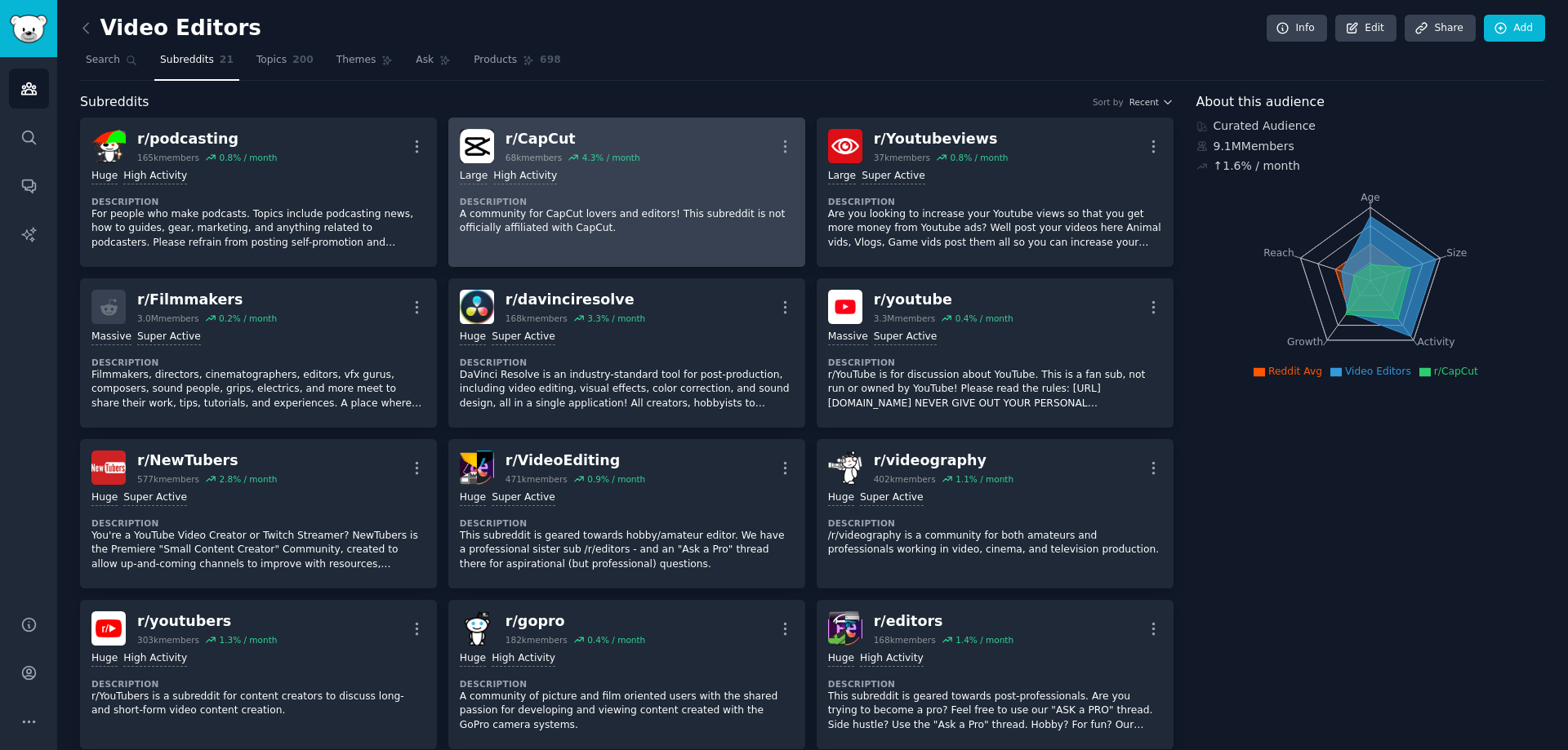
click at [546, 139] on div "r/ CapCut" at bounding box center [572, 139] width 134 height 21
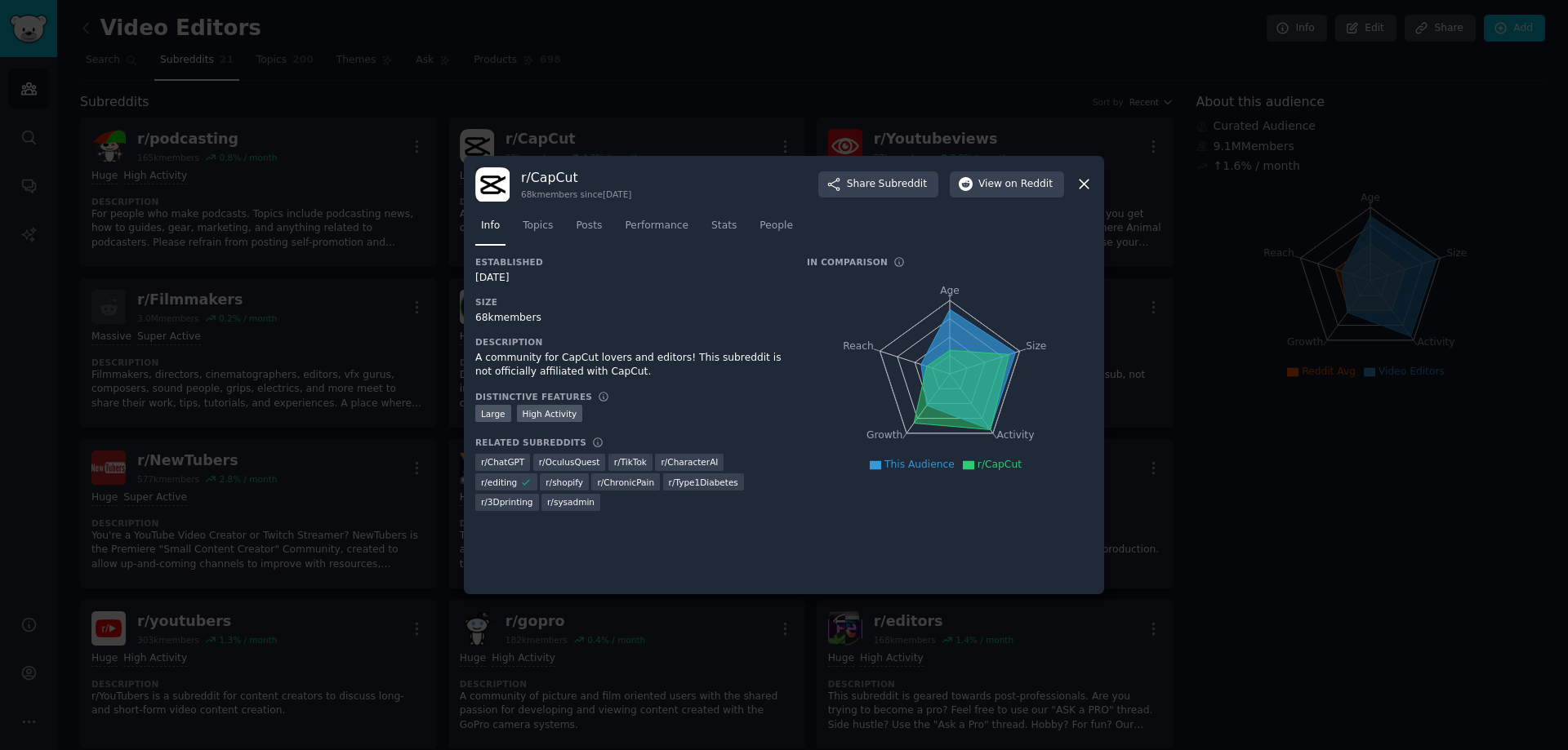
click at [1078, 184] on icon at bounding box center [1084, 184] width 17 height 17
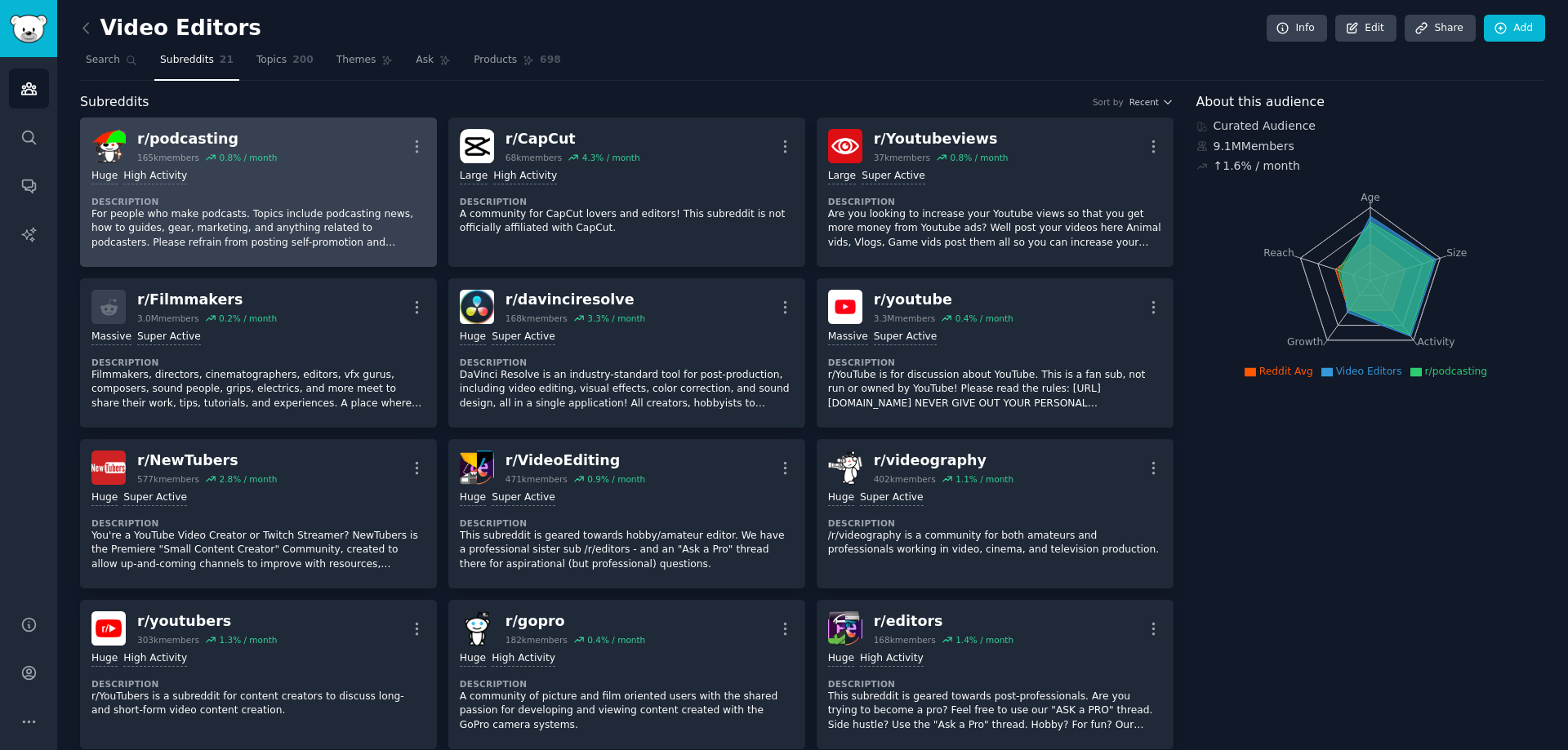
click at [187, 132] on div "r/ podcasting" at bounding box center [207, 139] width 139 height 21
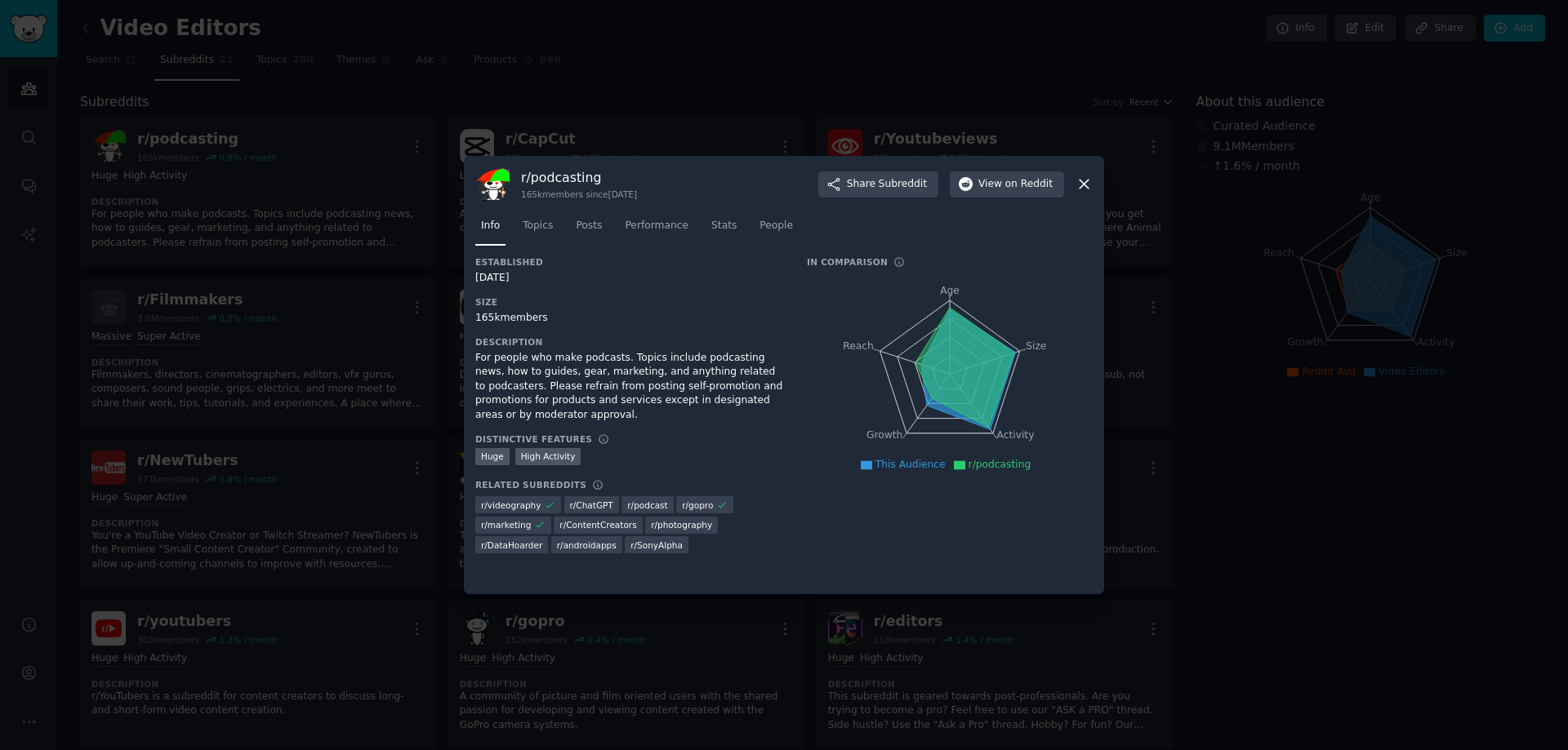
click at [1079, 180] on icon at bounding box center [1084, 184] width 17 height 17
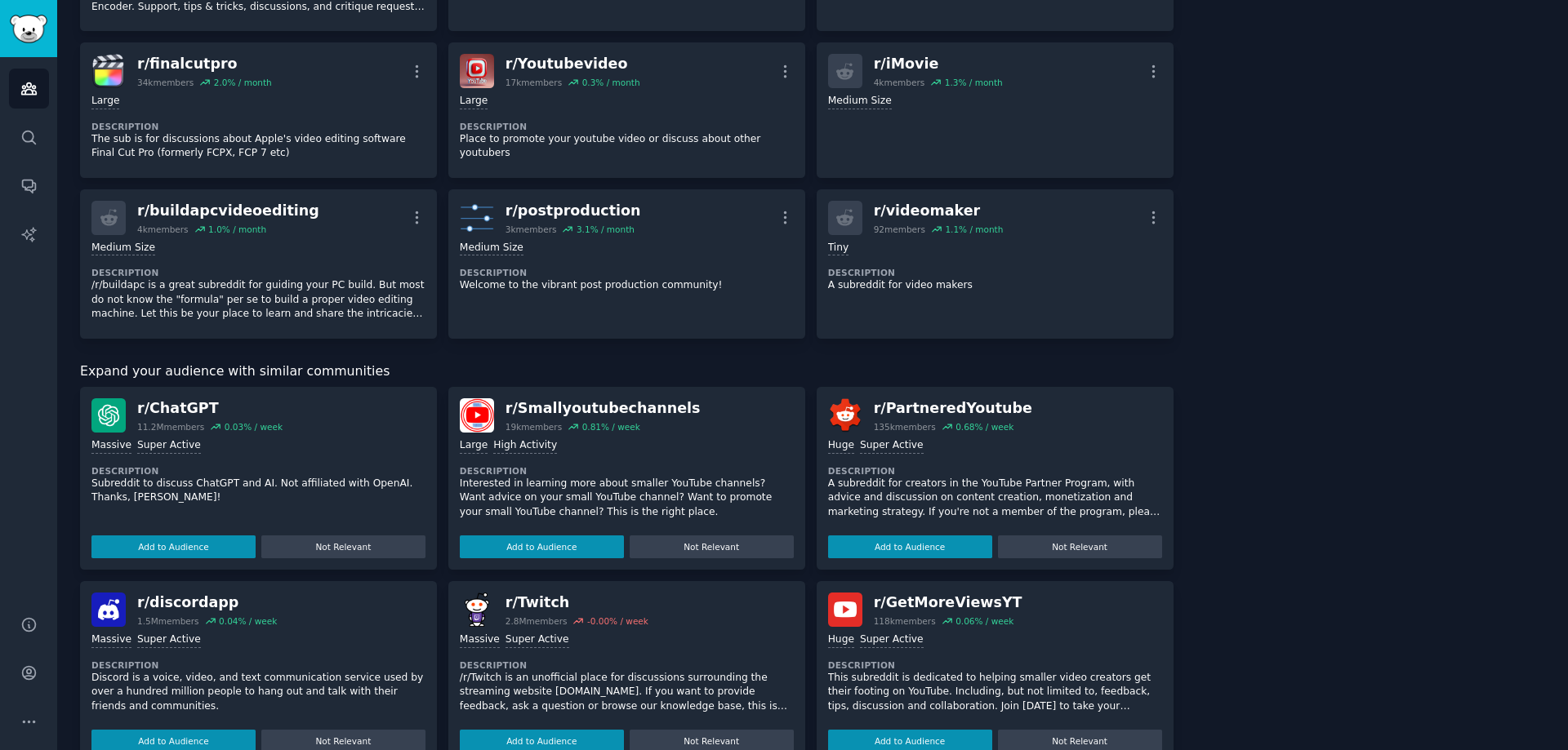
scroll to position [916, 0]
